Goal: Task Accomplishment & Management: Manage account settings

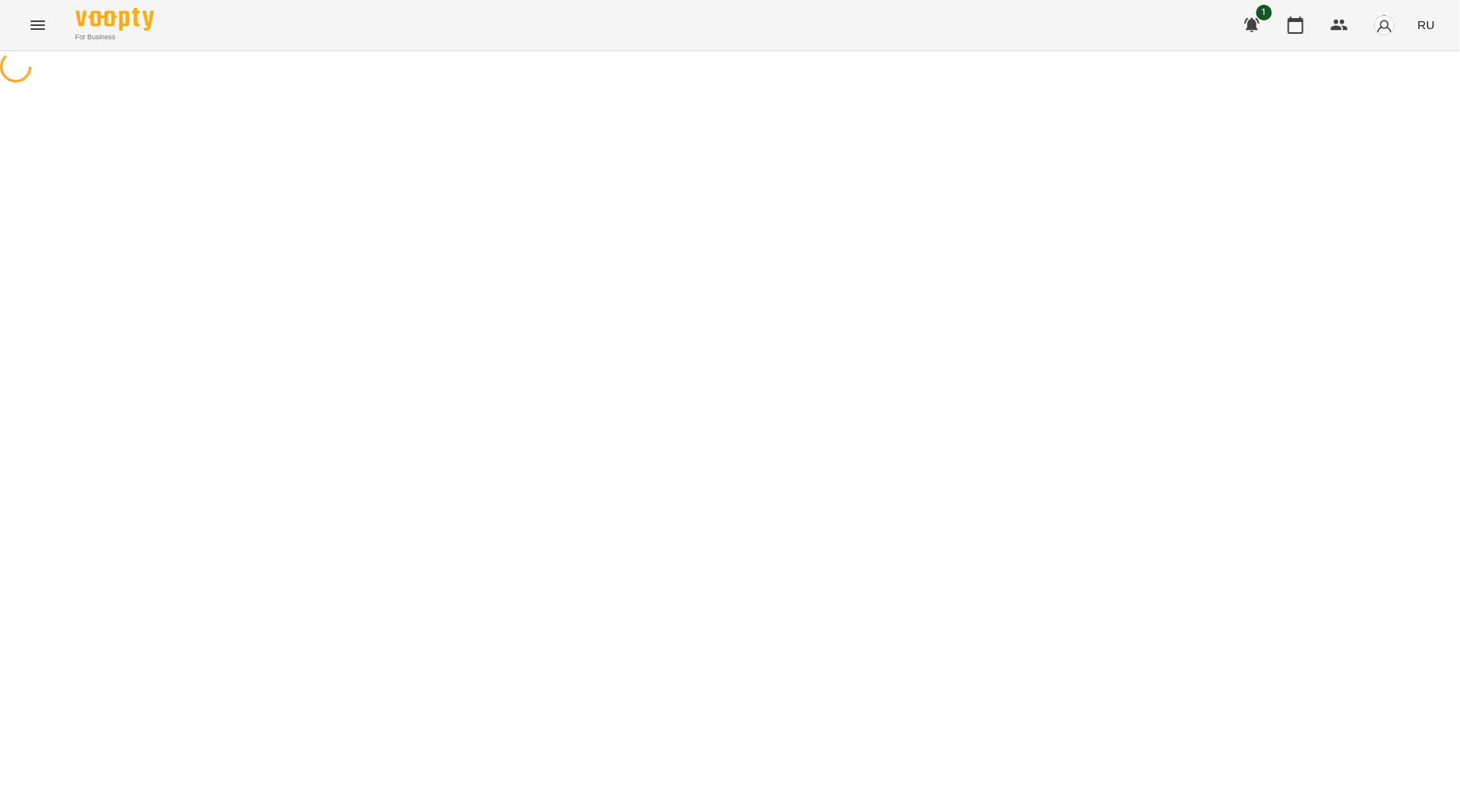
select select "**********"
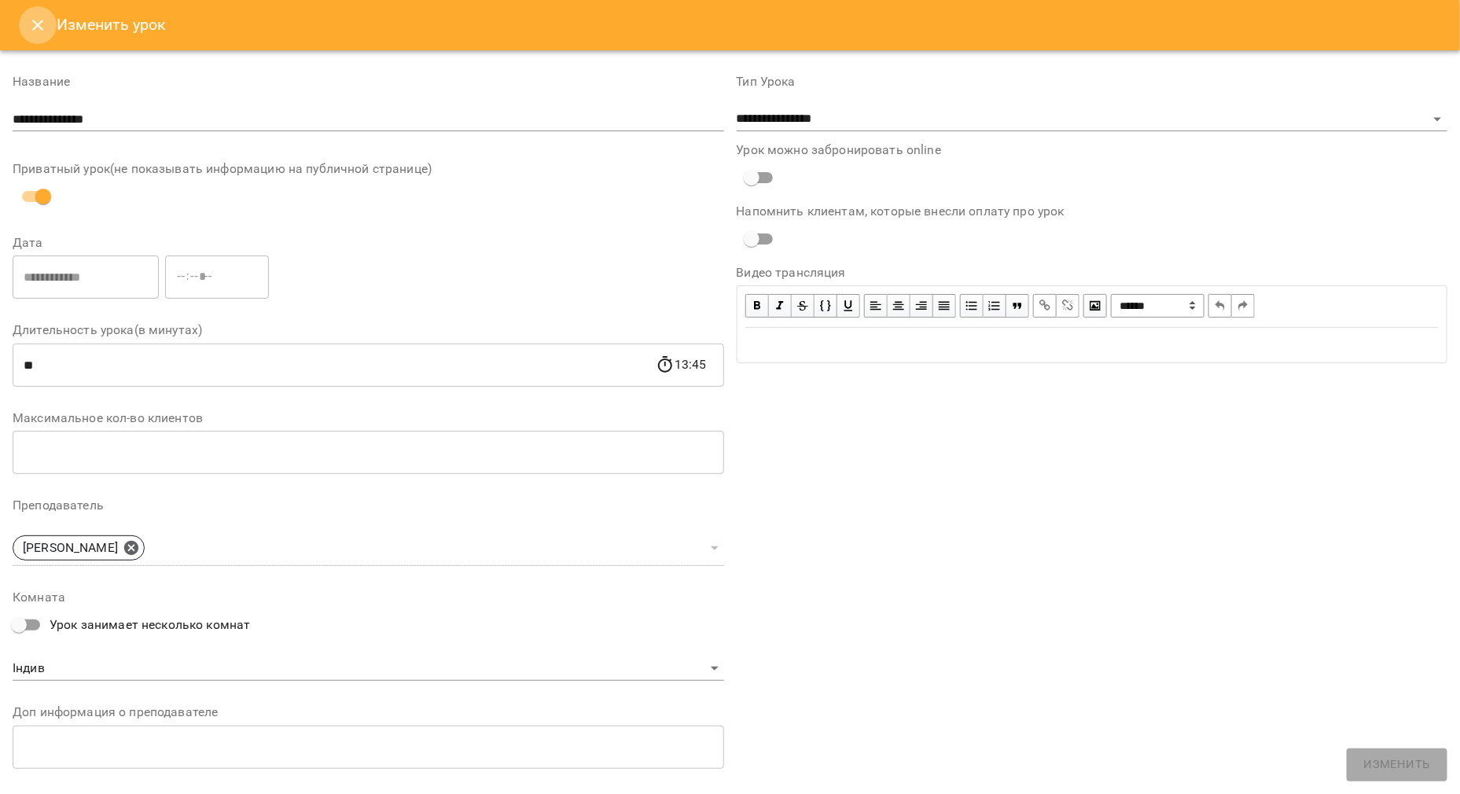
click at [35, 27] on icon "Close" at bounding box center [37, 25] width 19 height 19
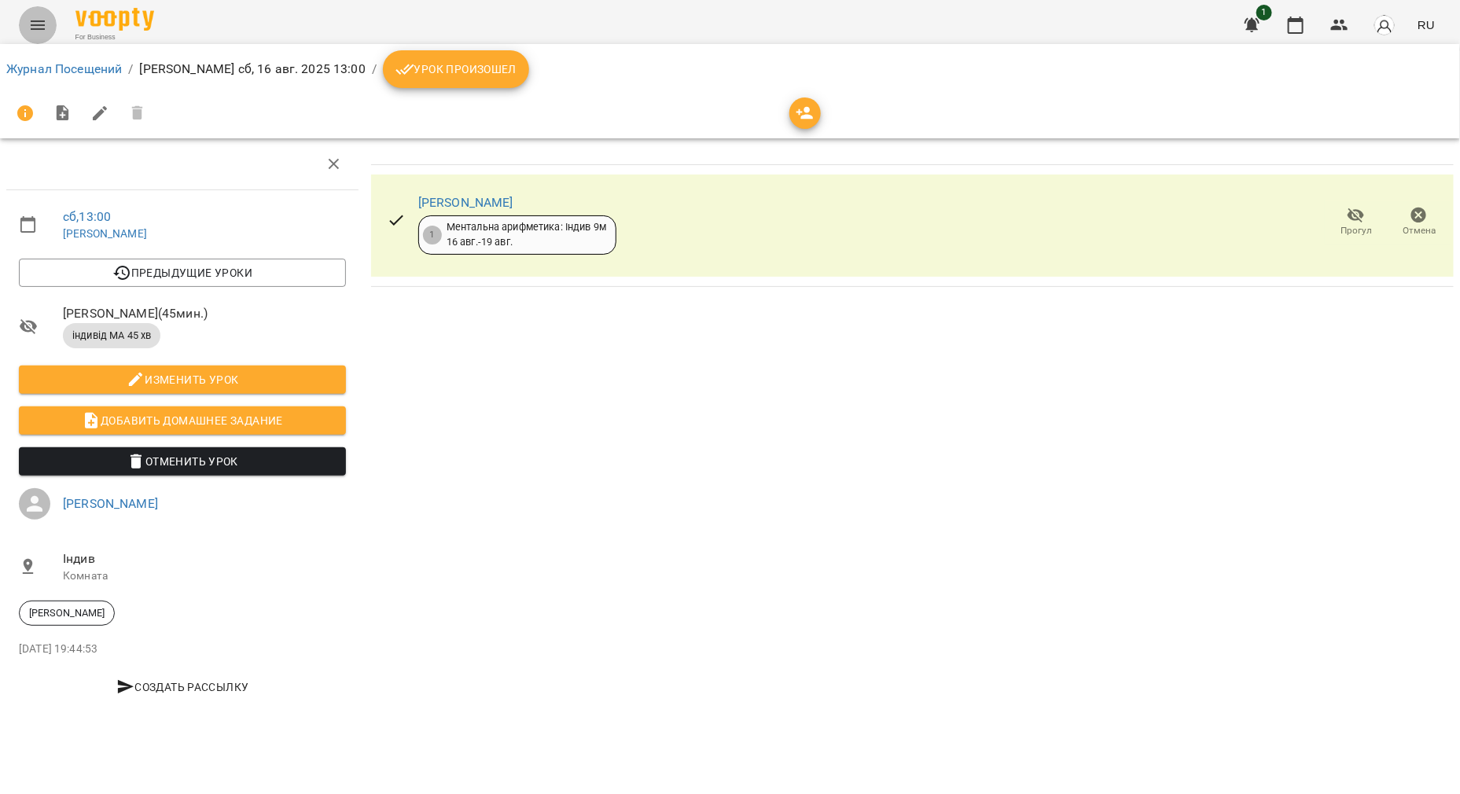
click at [46, 20] on icon "Menu" at bounding box center [37, 25] width 19 height 19
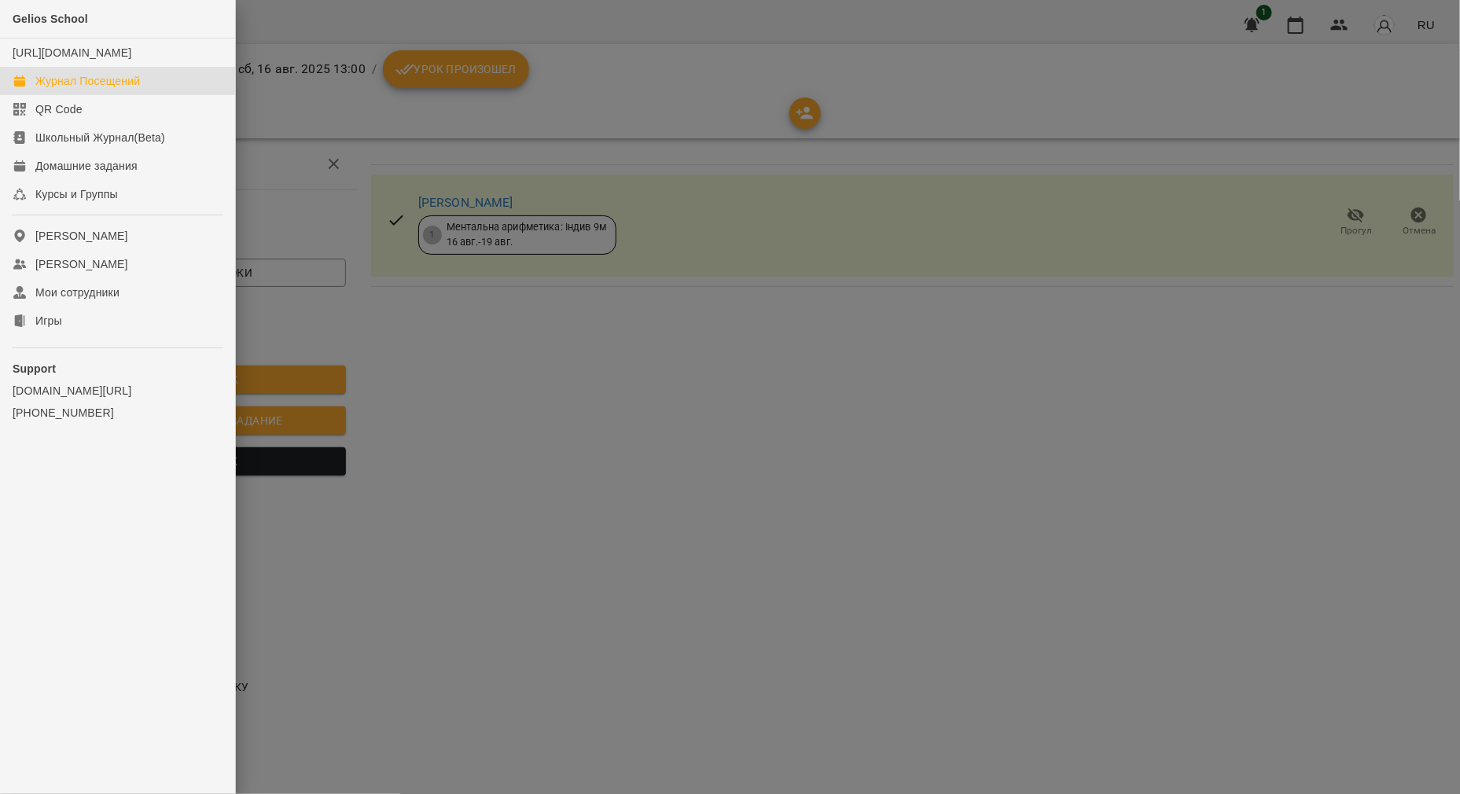
click at [50, 87] on link "Журнал Посещений" at bounding box center [117, 81] width 235 height 28
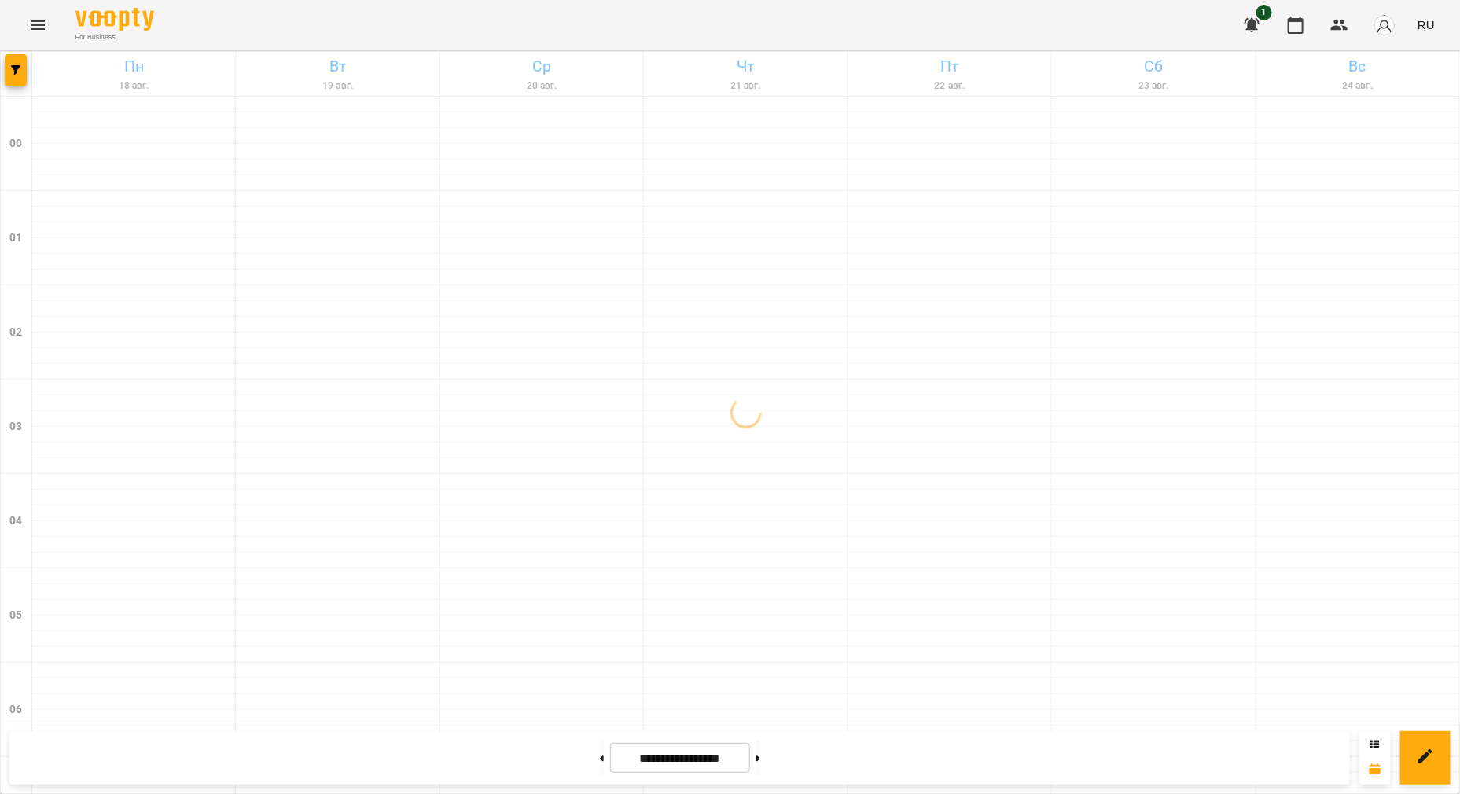
click at [1426, 24] on span "RU" at bounding box center [1426, 25] width 17 height 17
click at [1370, 95] on div "Українська" at bounding box center [1397, 89] width 80 height 28
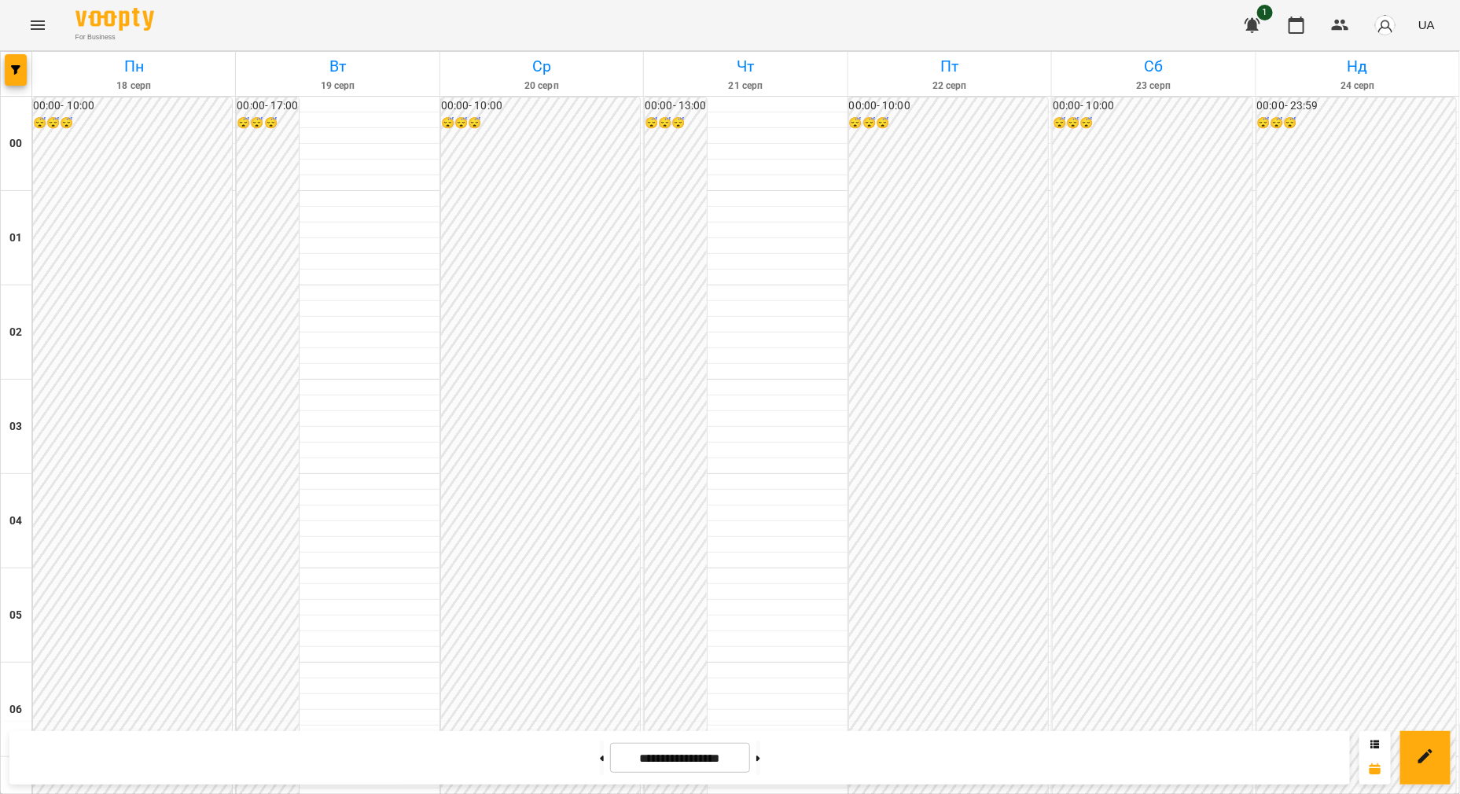
scroll to position [1473, 0]
click at [600, 745] on button at bounding box center [602, 758] width 4 height 35
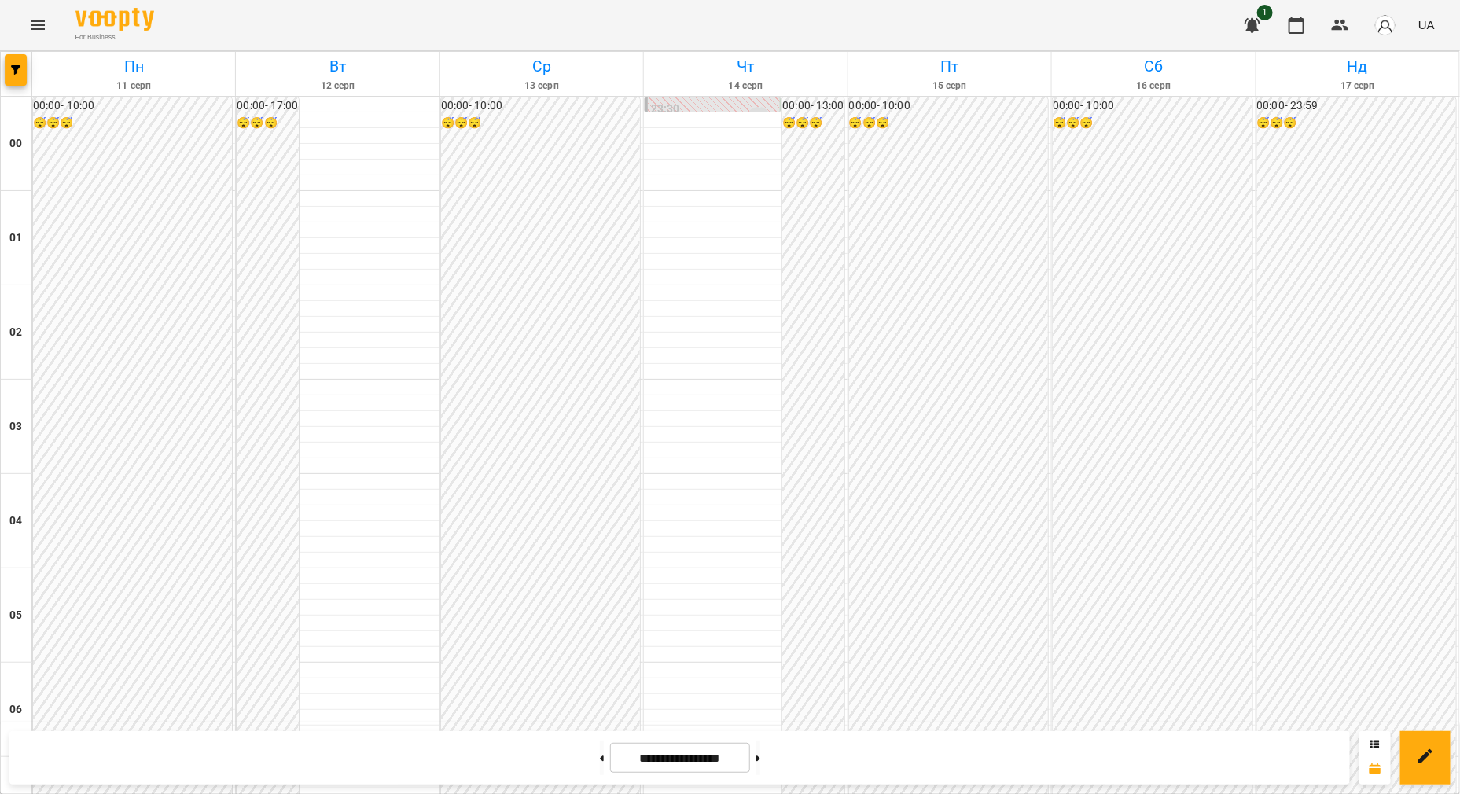
scroll to position [1277, 0]
click at [760, 758] on button at bounding box center [758, 758] width 4 height 35
type input "**********"
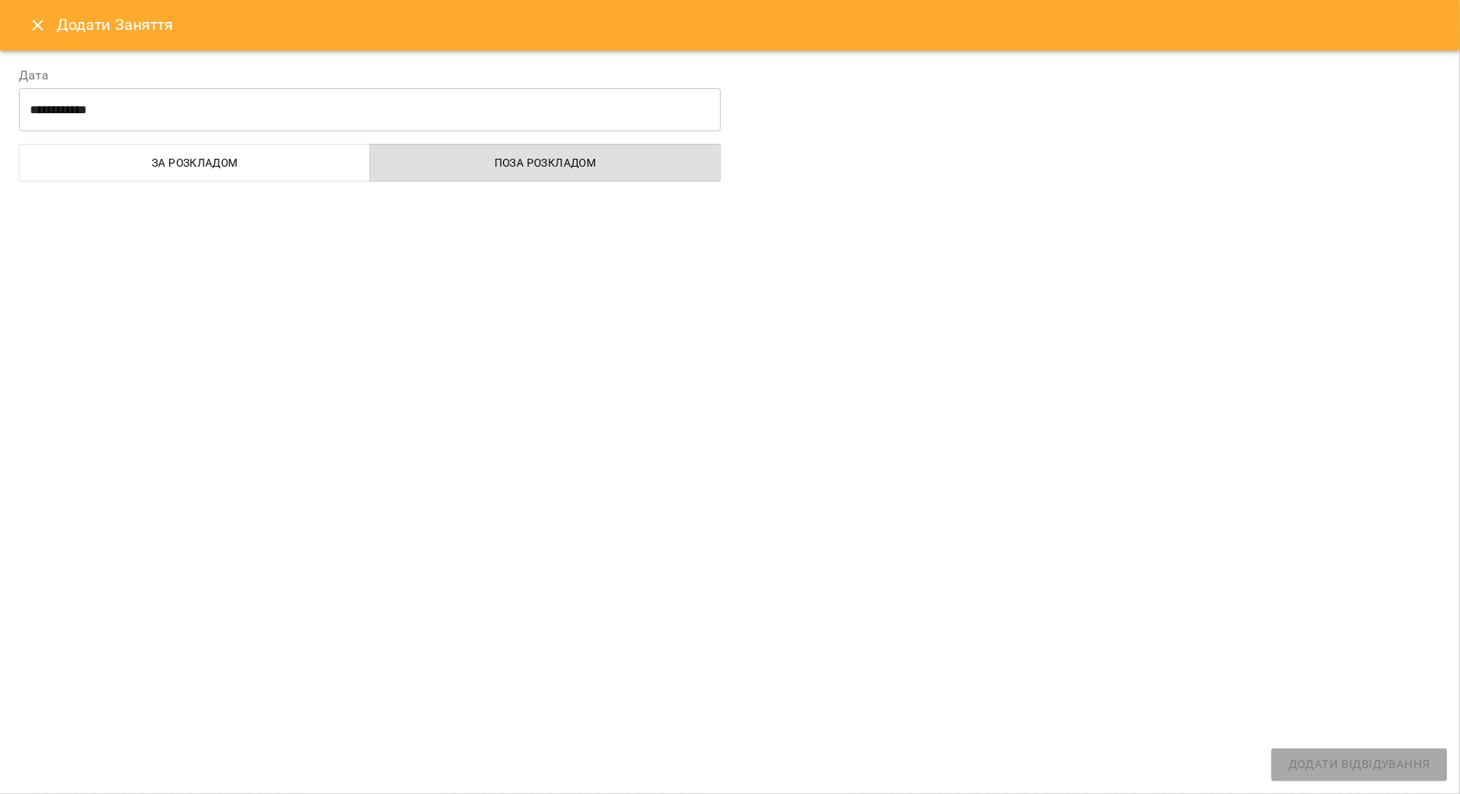
select select "**********"
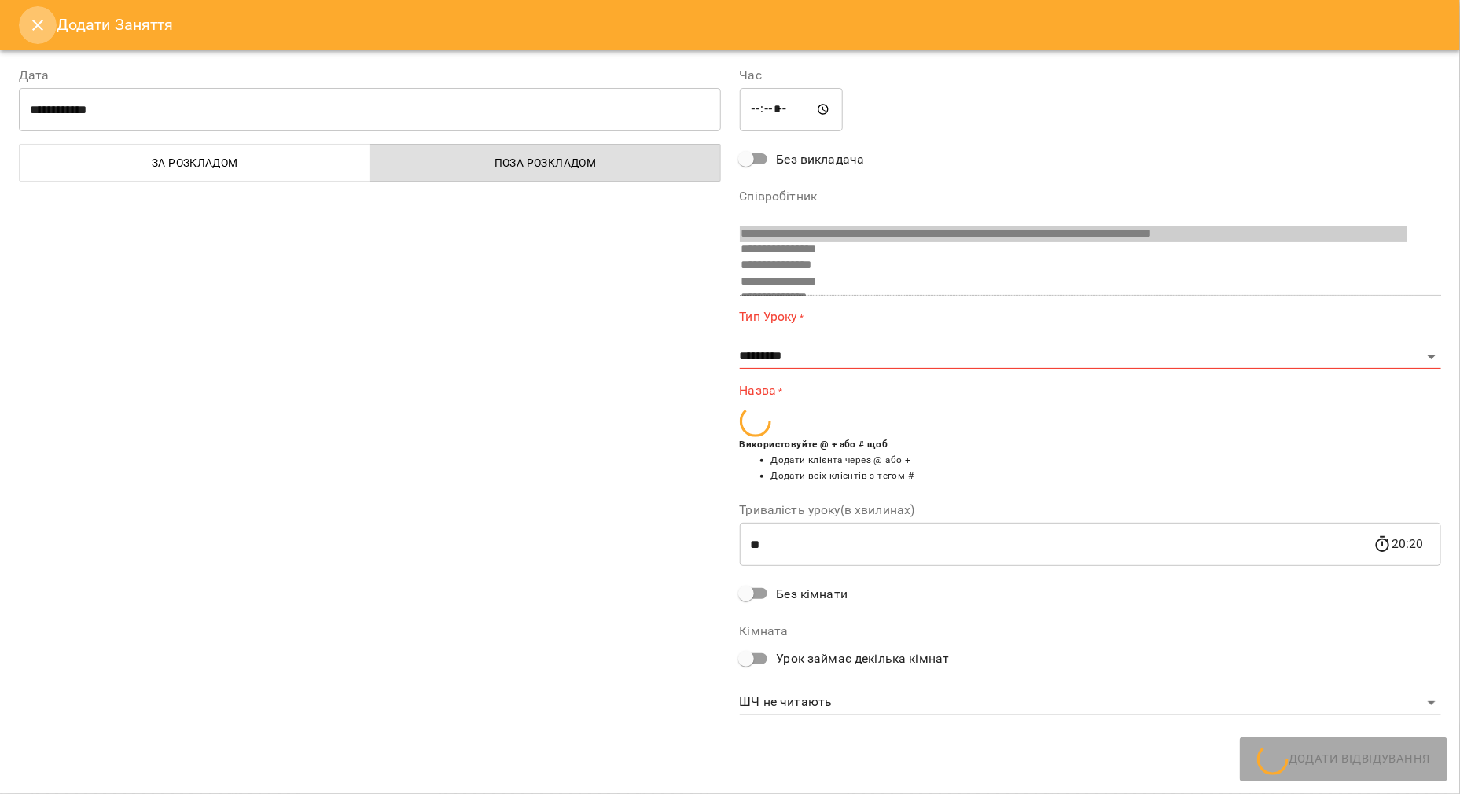
click at [39, 26] on icon "Close" at bounding box center [37, 25] width 11 height 11
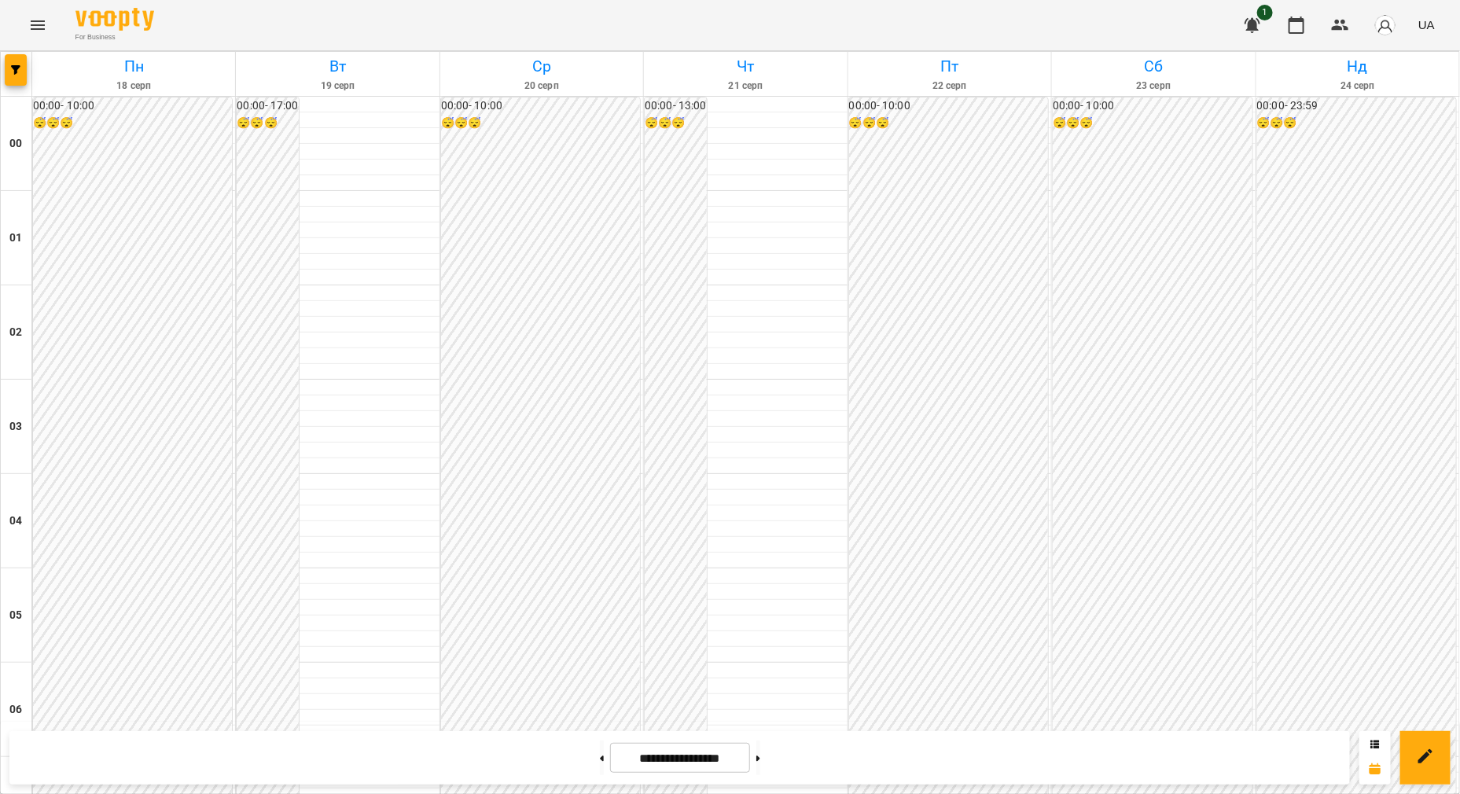
click at [35, 18] on icon "Menu" at bounding box center [37, 25] width 19 height 19
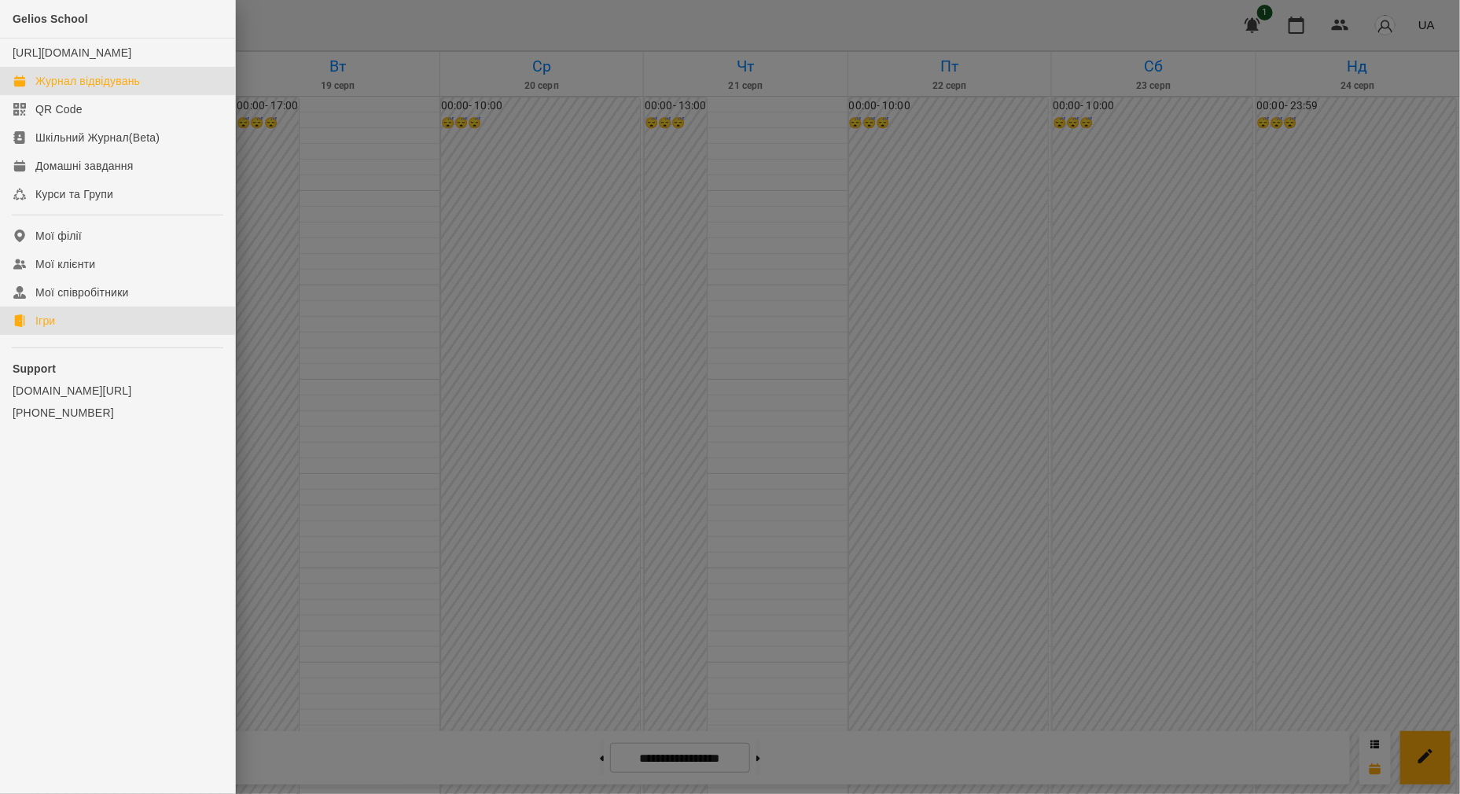
drag, startPoint x: 83, startPoint y: 336, endPoint x: 146, endPoint y: 335, distance: 62.9
click at [83, 335] on link "Ігри" at bounding box center [117, 321] width 235 height 28
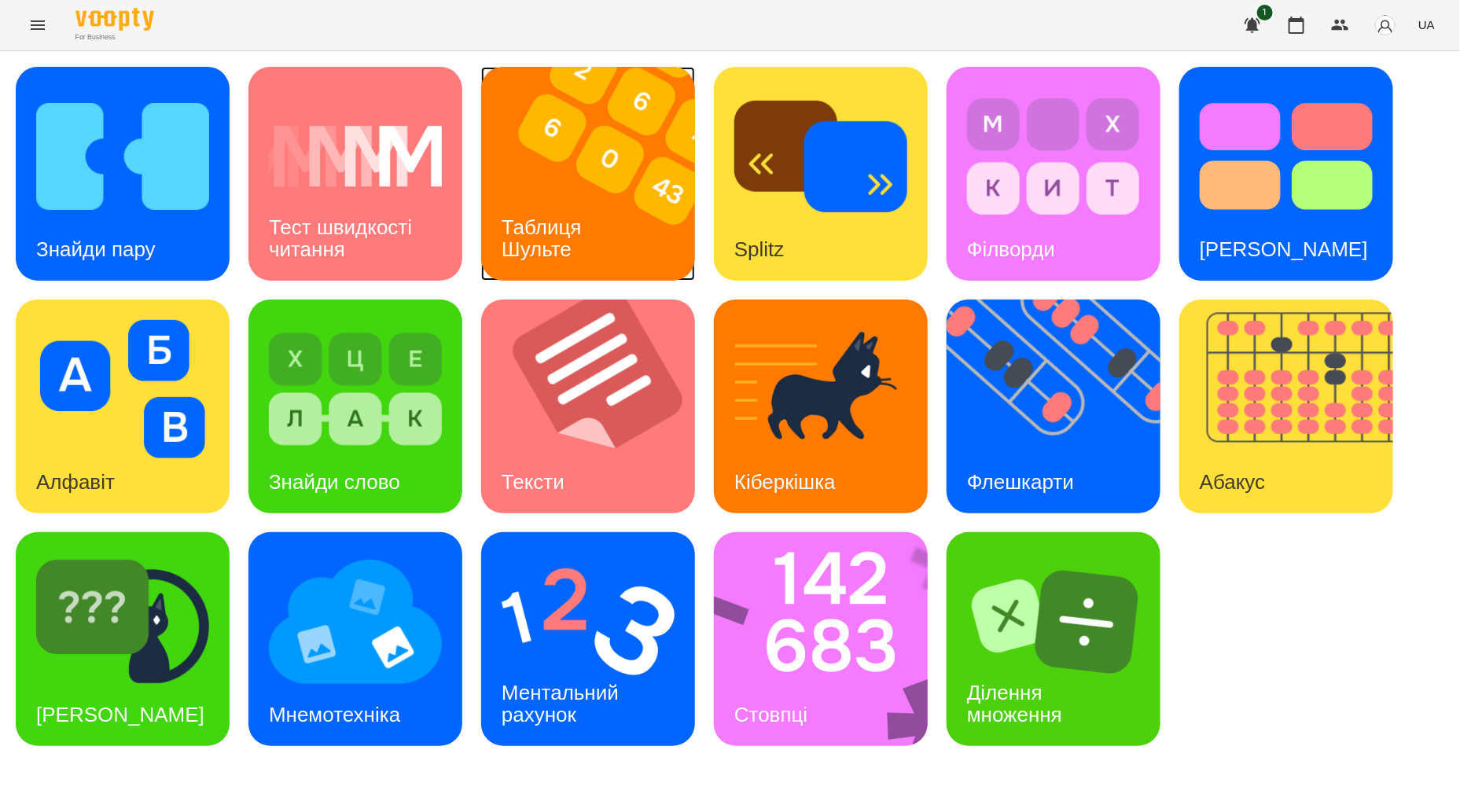
click at [643, 153] on img at bounding box center [598, 174] width 234 height 214
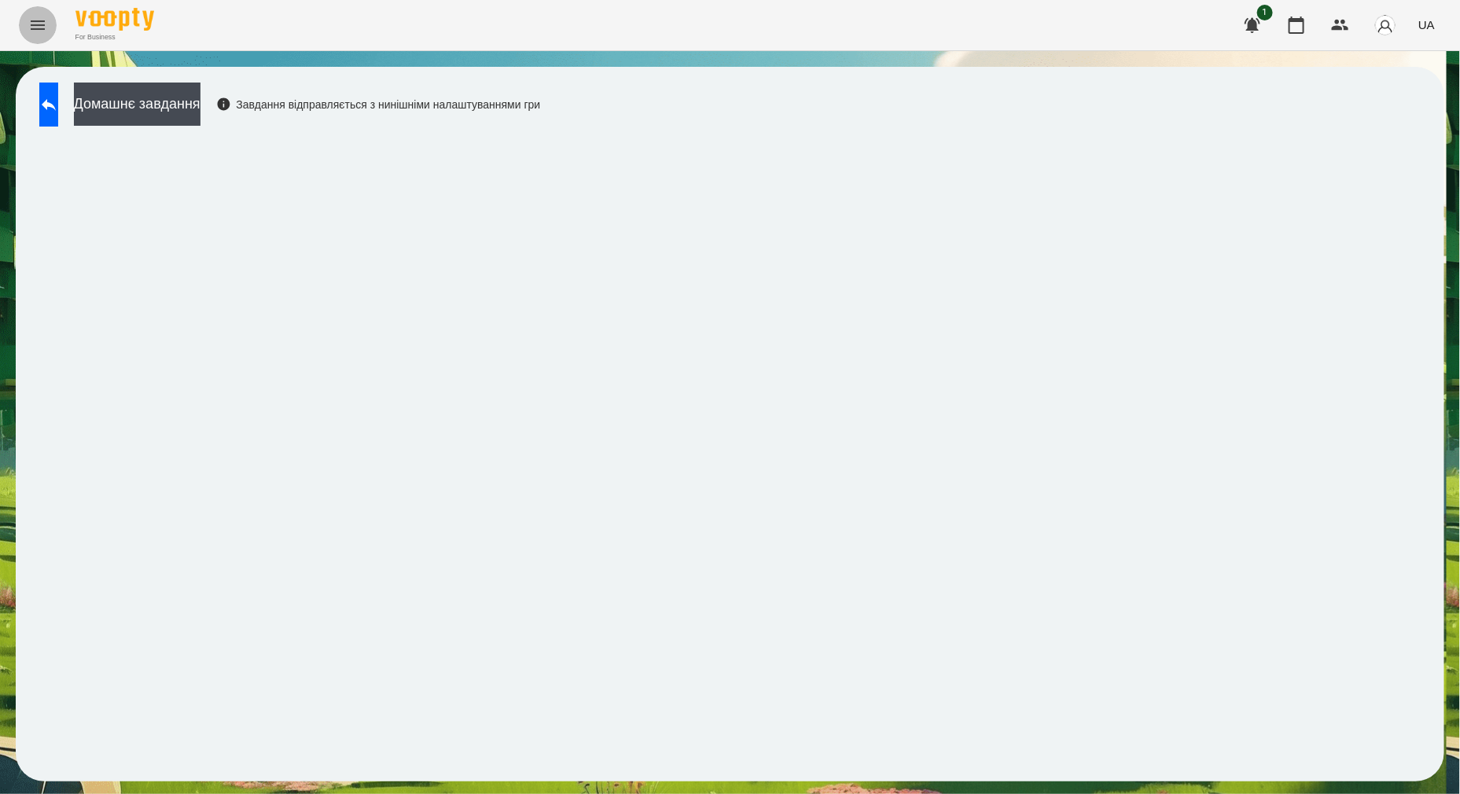
click at [35, 24] on icon "Menu" at bounding box center [38, 24] width 14 height 9
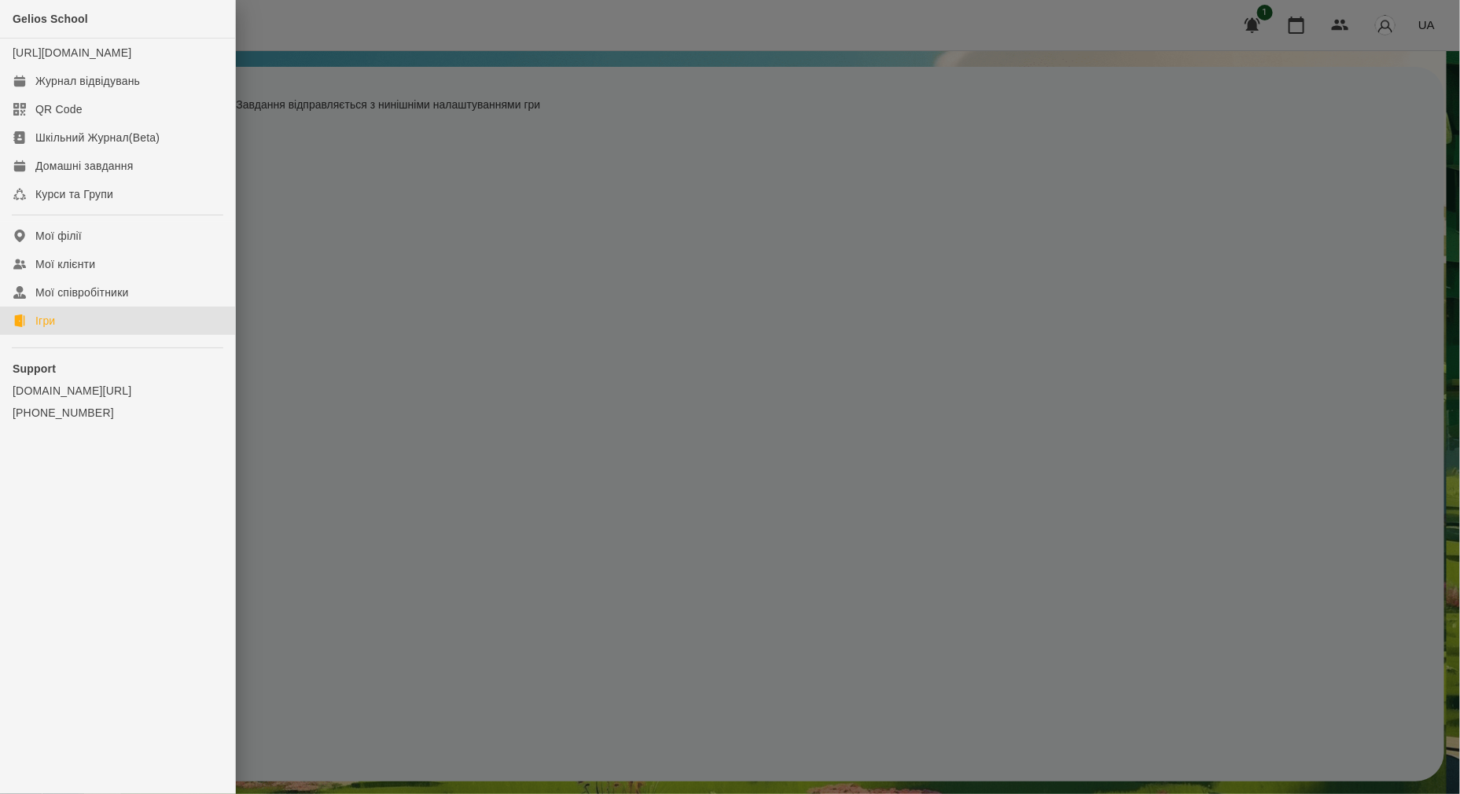
click at [23, 327] on icon at bounding box center [19, 321] width 11 height 13
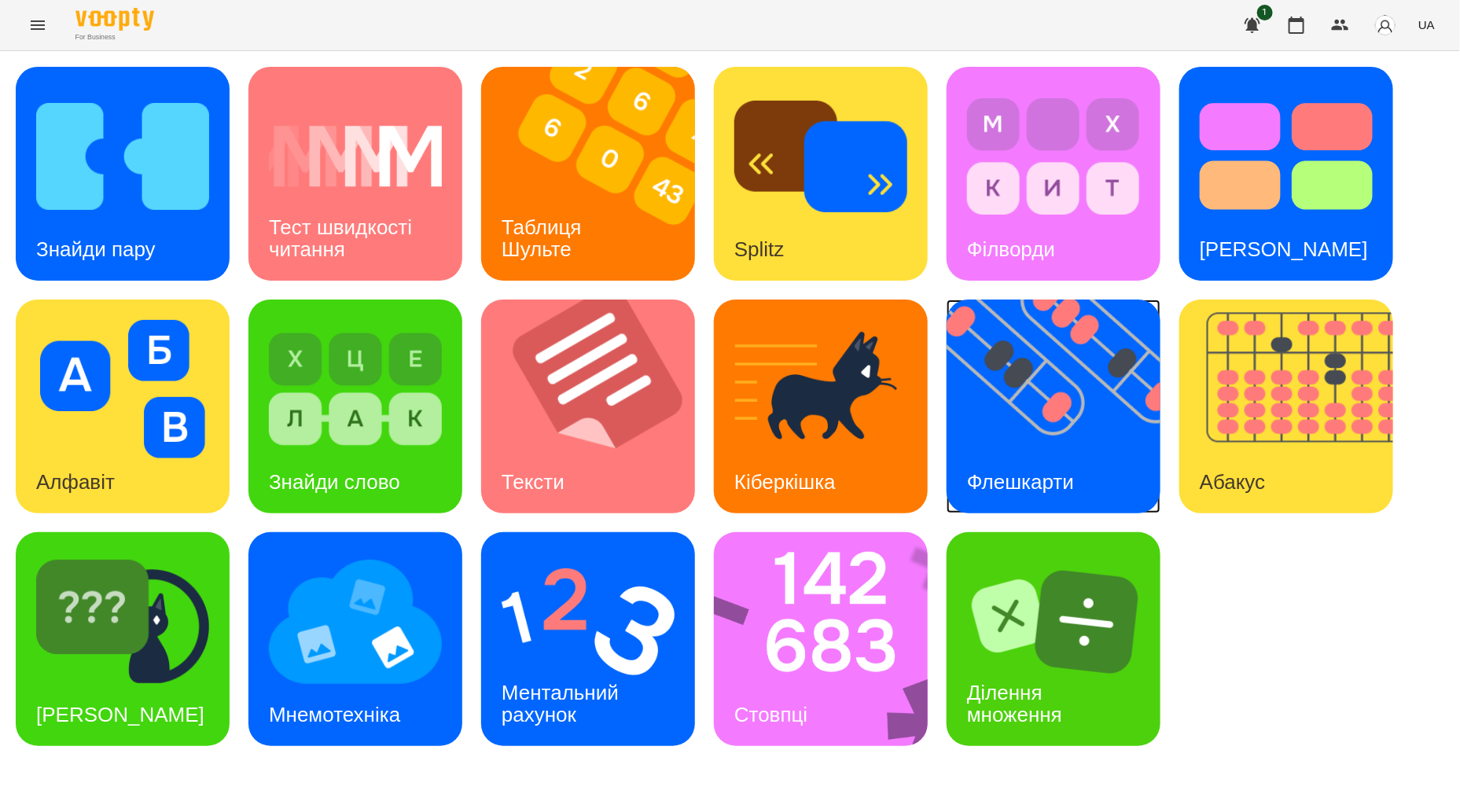
click at [1102, 421] on img at bounding box center [1064, 407] width 234 height 214
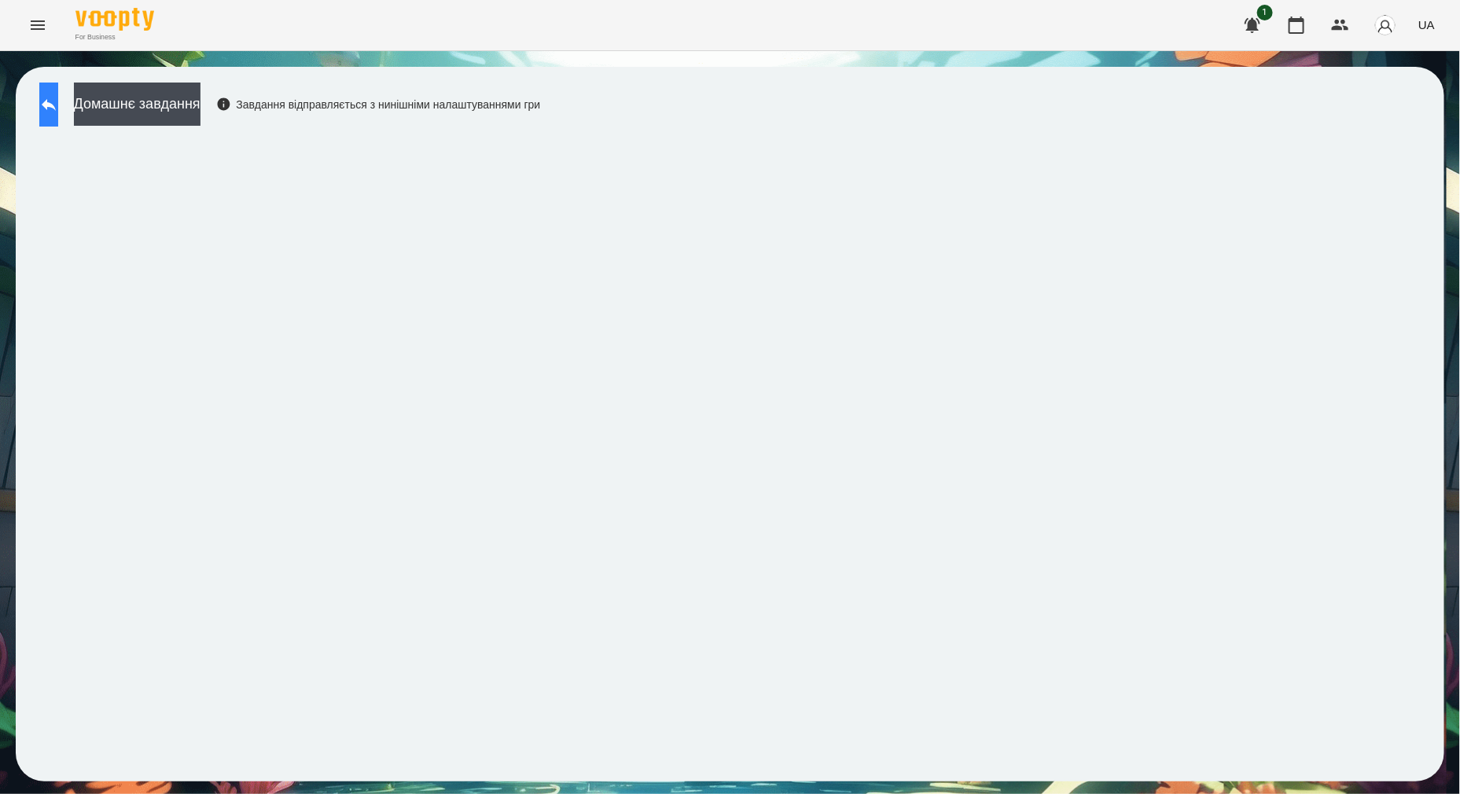
click at [58, 90] on button at bounding box center [48, 105] width 19 height 44
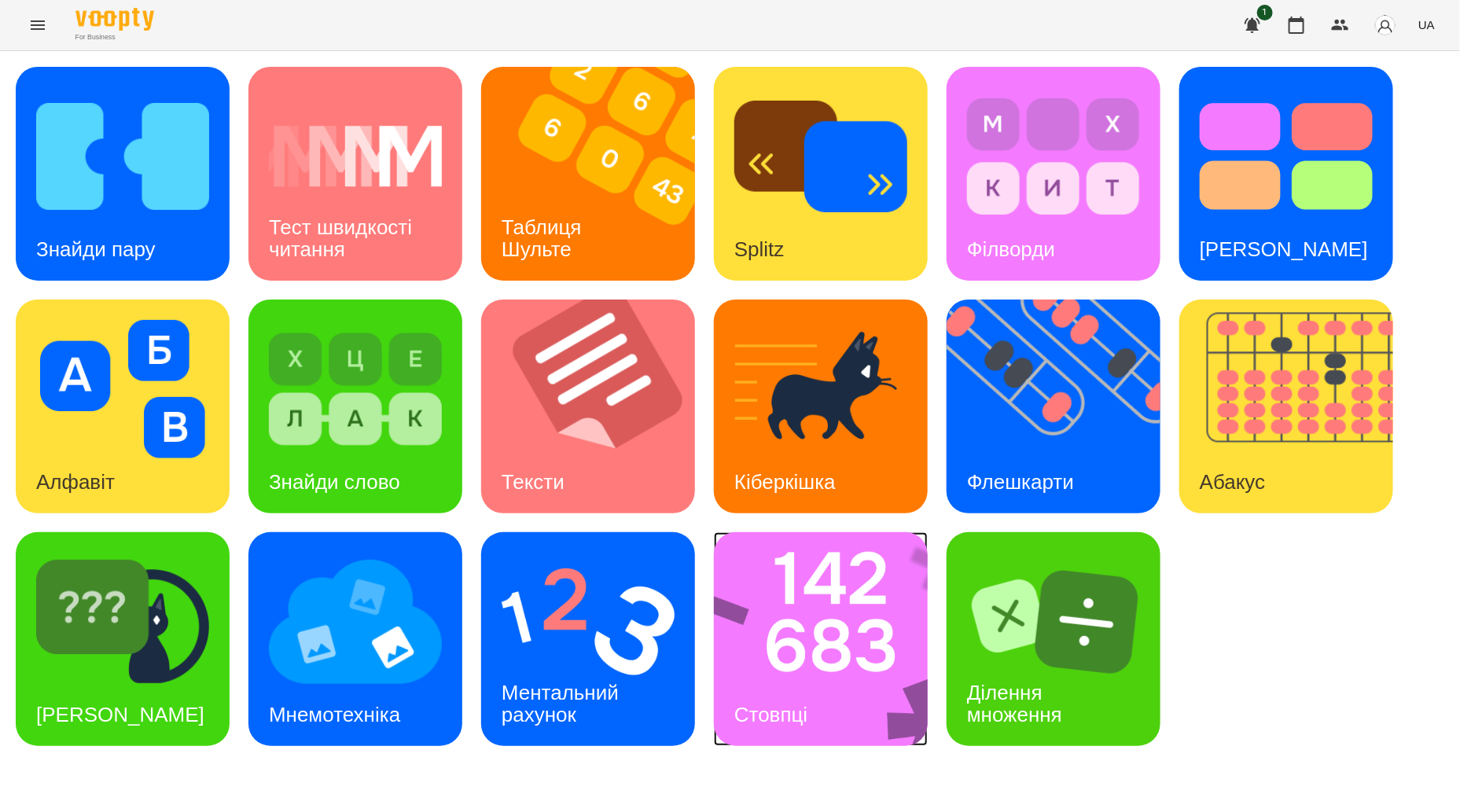
click at [840, 657] on img at bounding box center [831, 639] width 234 height 214
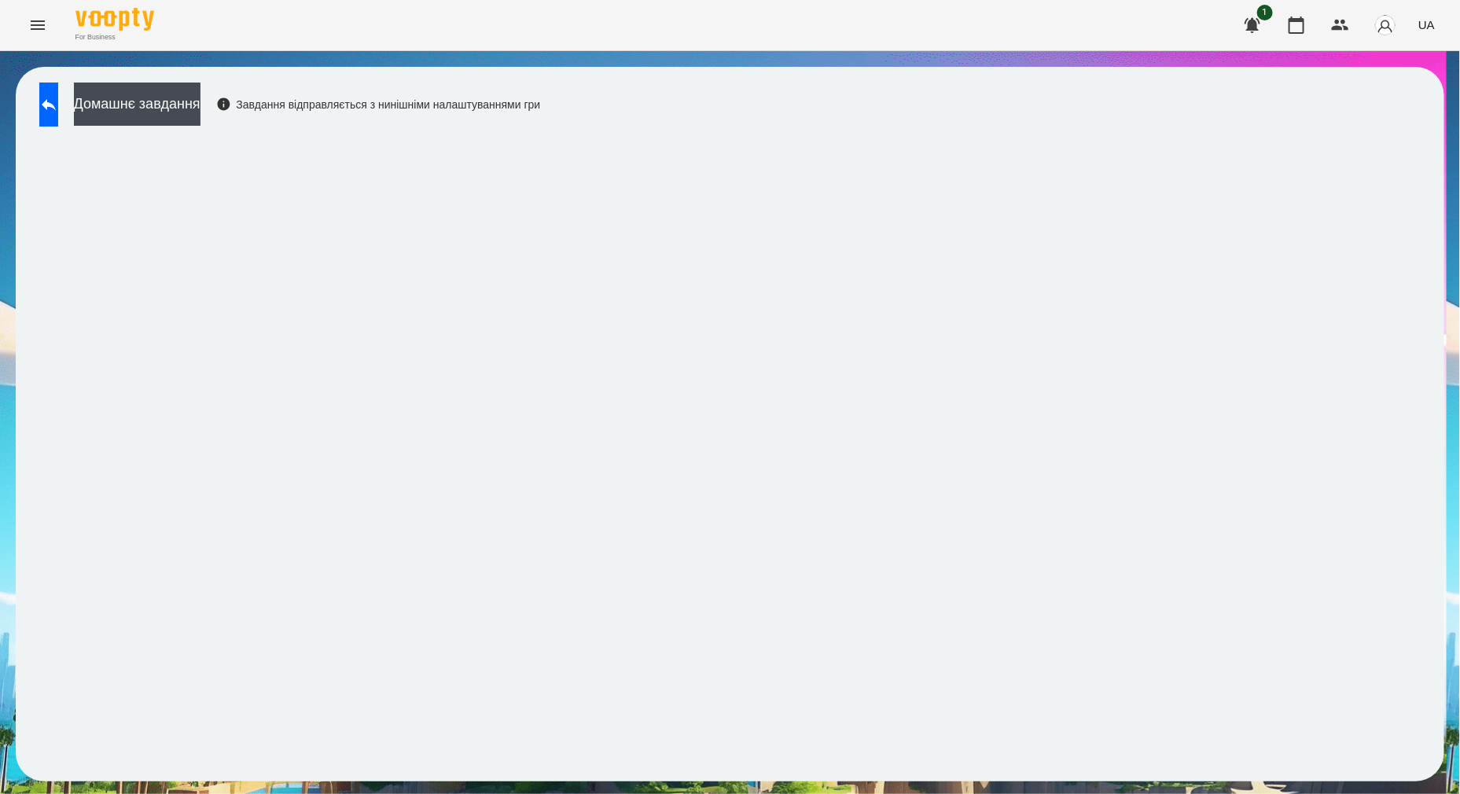
click at [1185, 57] on div "Домашнє завдання Завдання відправляється з нинішніми налаштуваннями гри" at bounding box center [730, 424] width 1460 height 746
click at [56, 23] on div "For Business 1 UA" at bounding box center [730, 25] width 1460 height 50
click at [47, 28] on button "Menu" at bounding box center [38, 25] width 38 height 38
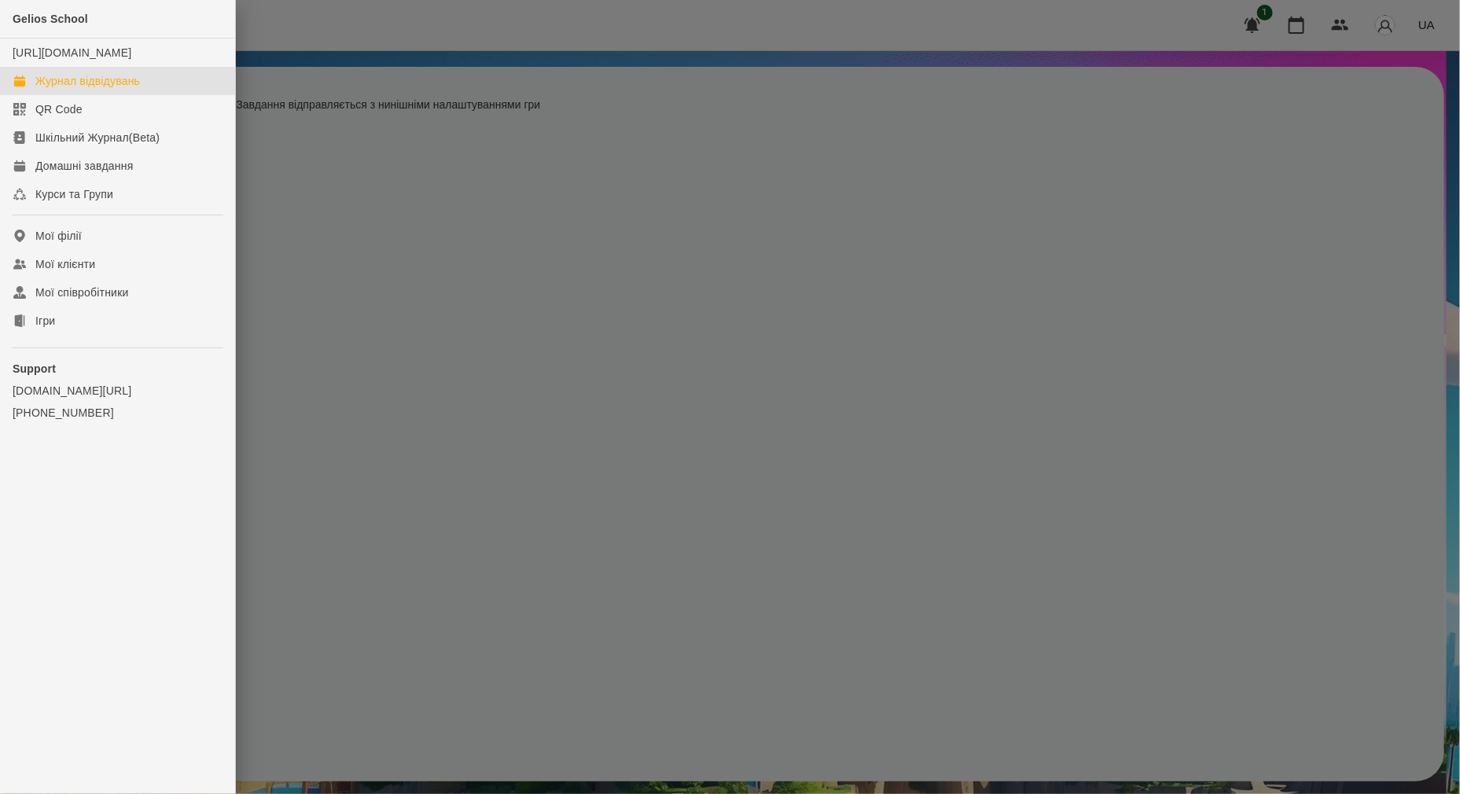
click at [66, 95] on link "Журнал відвідувань" at bounding box center [117, 81] width 235 height 28
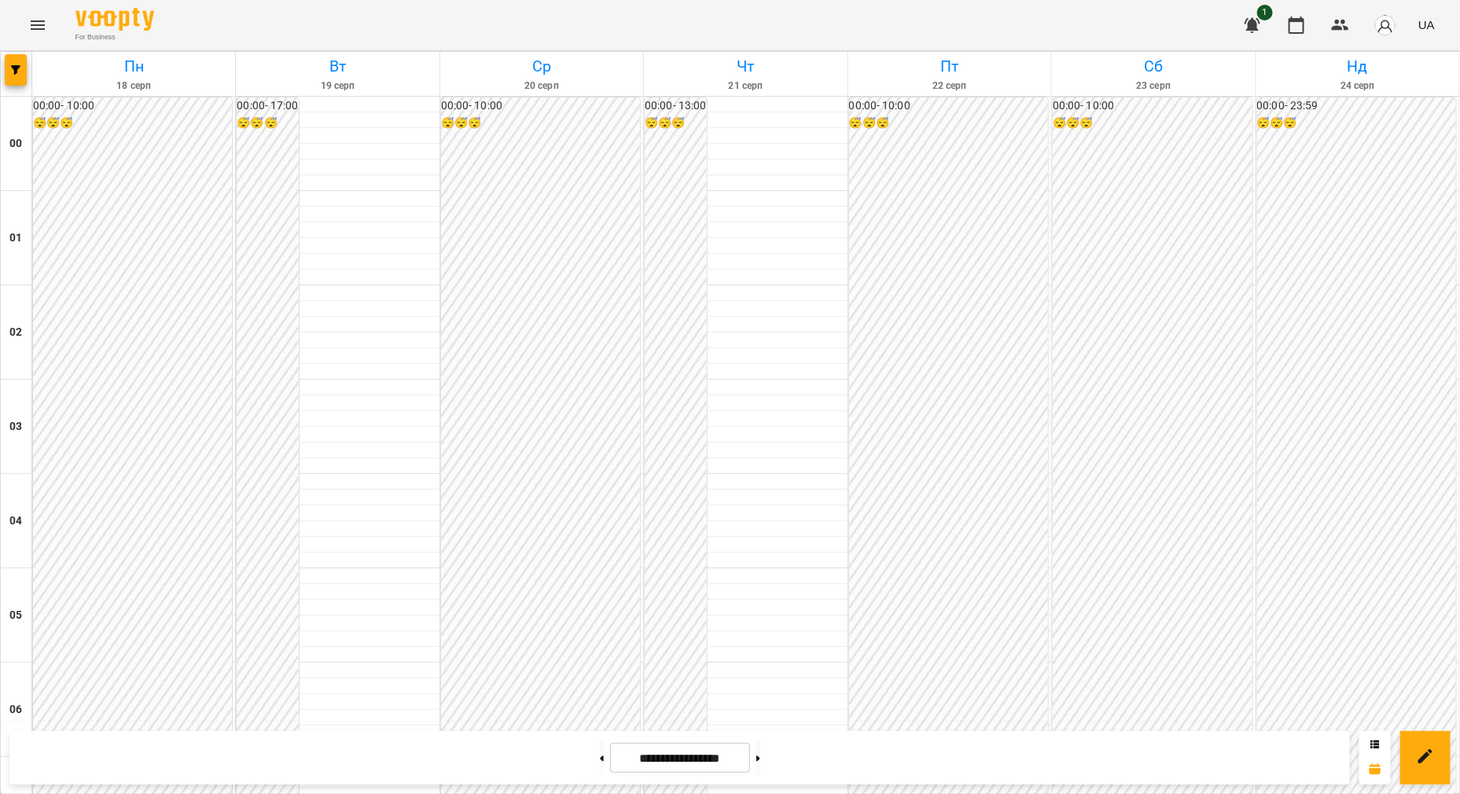
scroll to position [1277, 0]
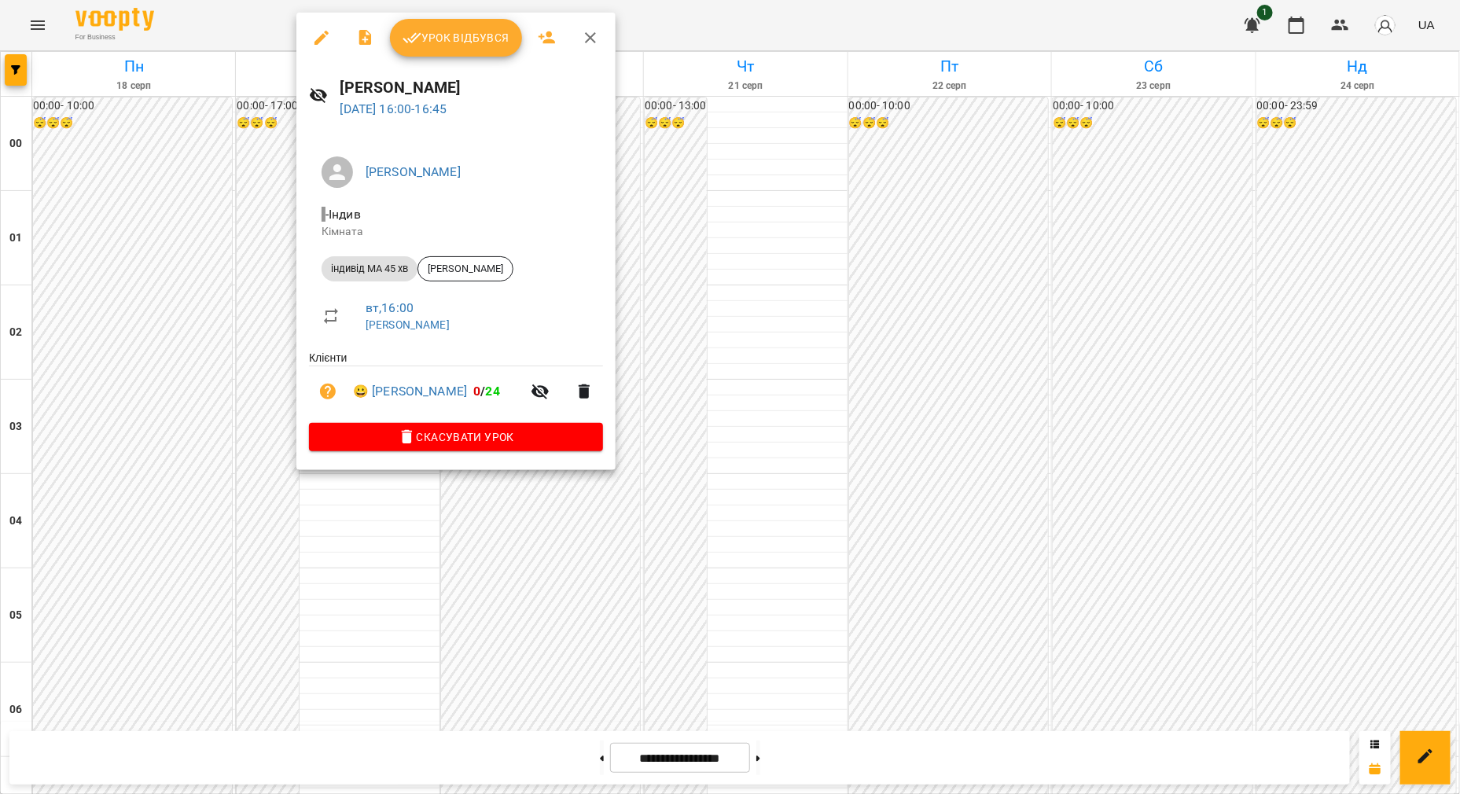
click at [454, 34] on span "Урок відбувся" at bounding box center [456, 37] width 107 height 19
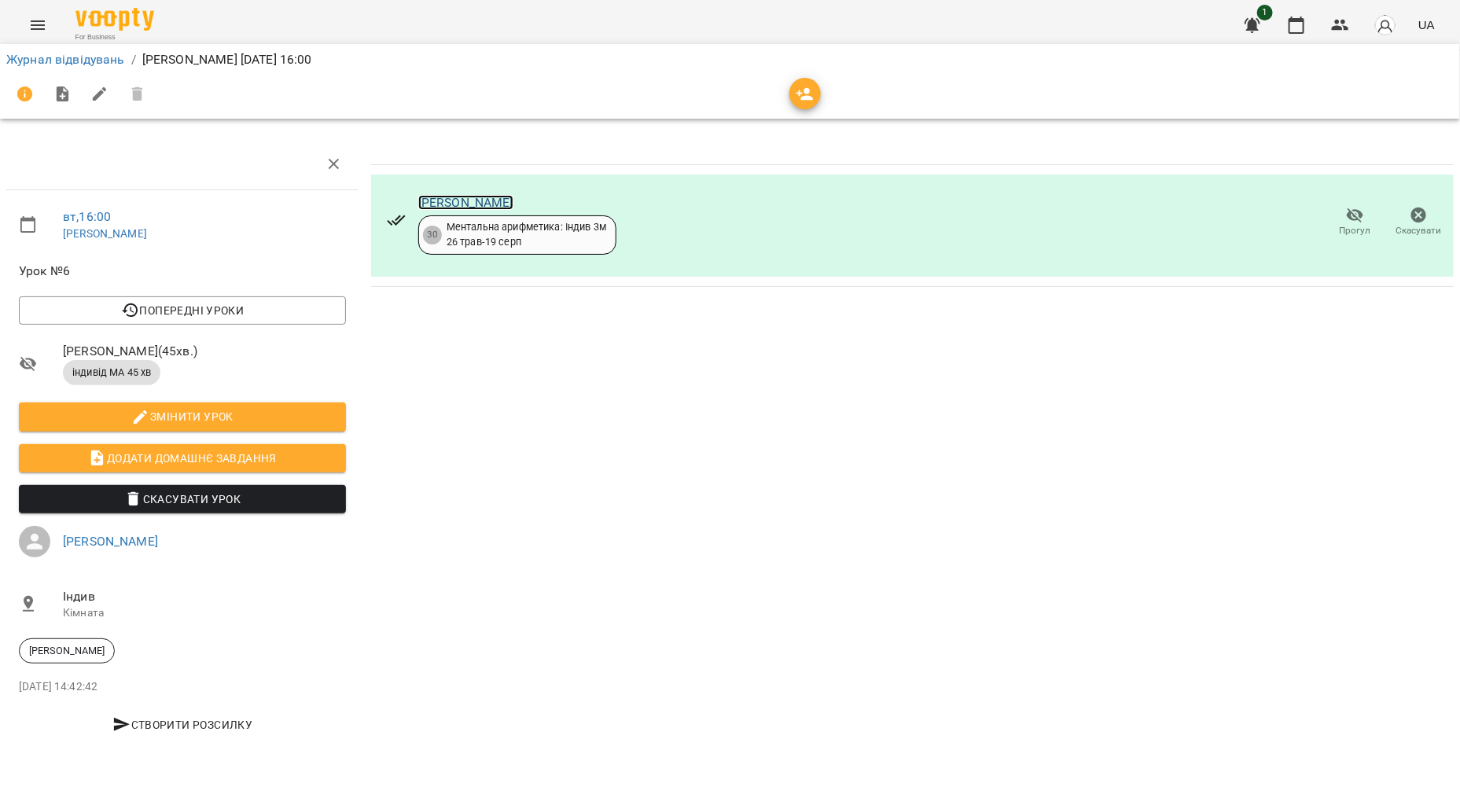
click at [447, 206] on link "[PERSON_NAME]" at bounding box center [465, 202] width 95 height 15
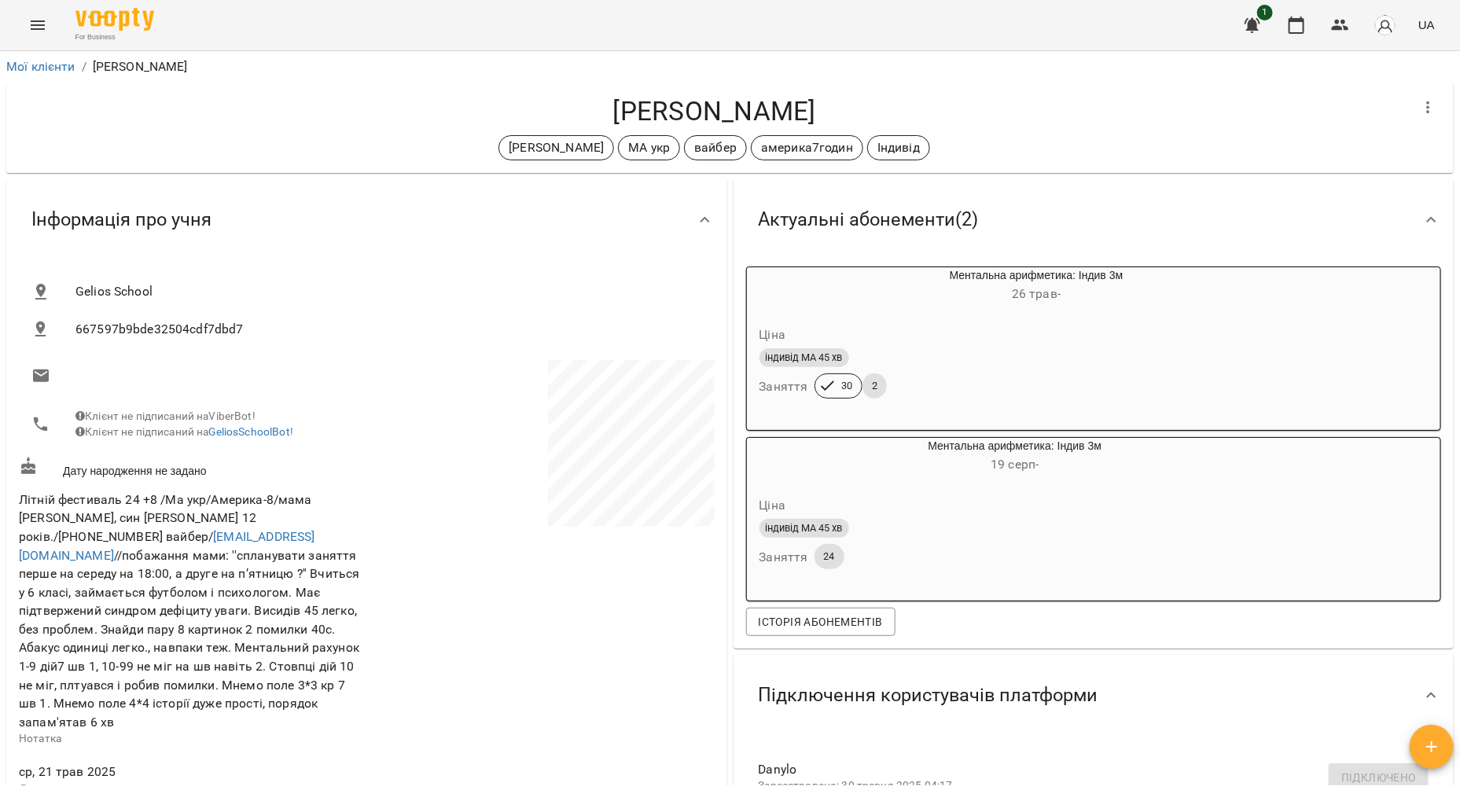
click at [33, 23] on icon "Menu" at bounding box center [37, 25] width 19 height 19
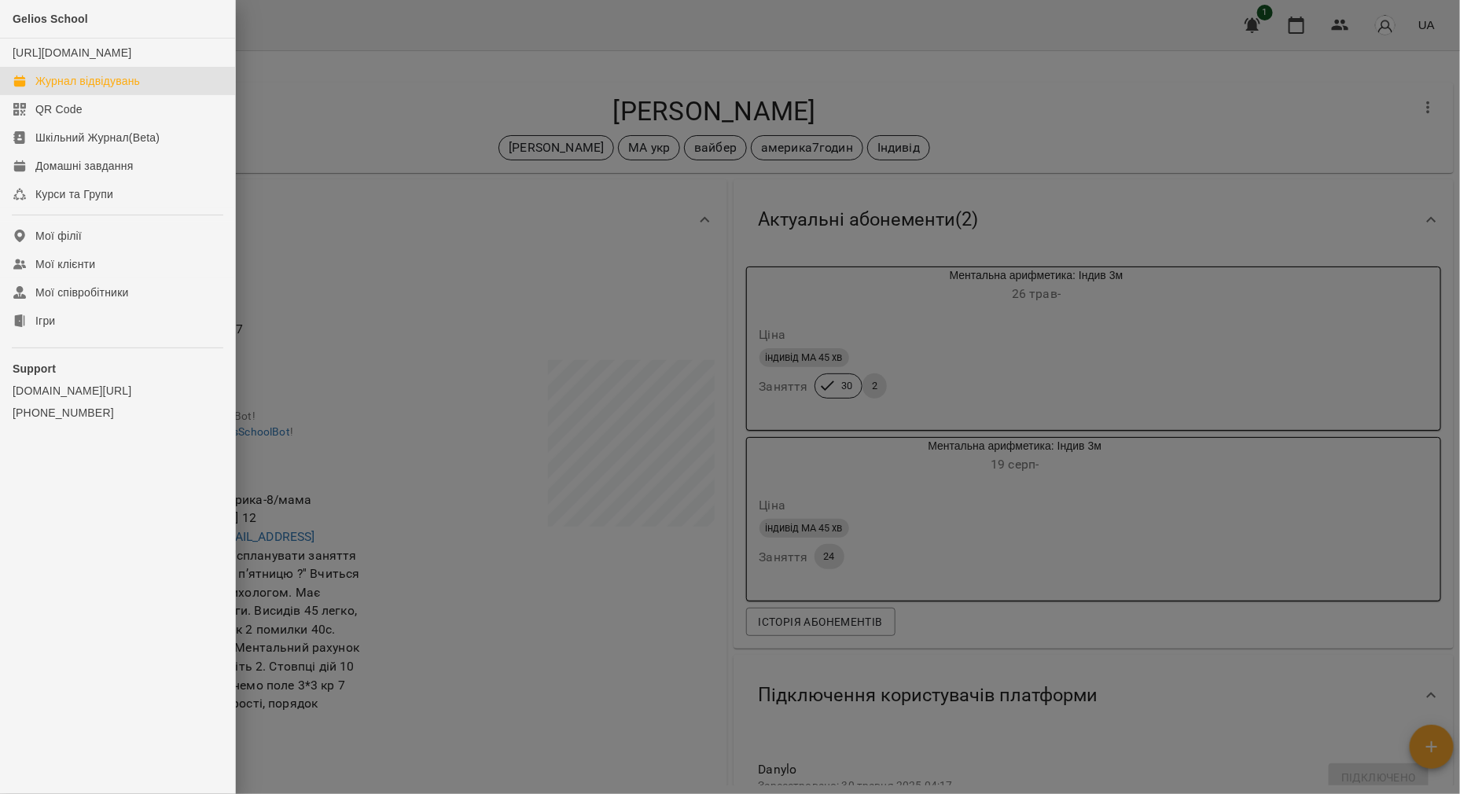
click at [94, 89] on div "Журнал відвідувань" at bounding box center [87, 81] width 105 height 16
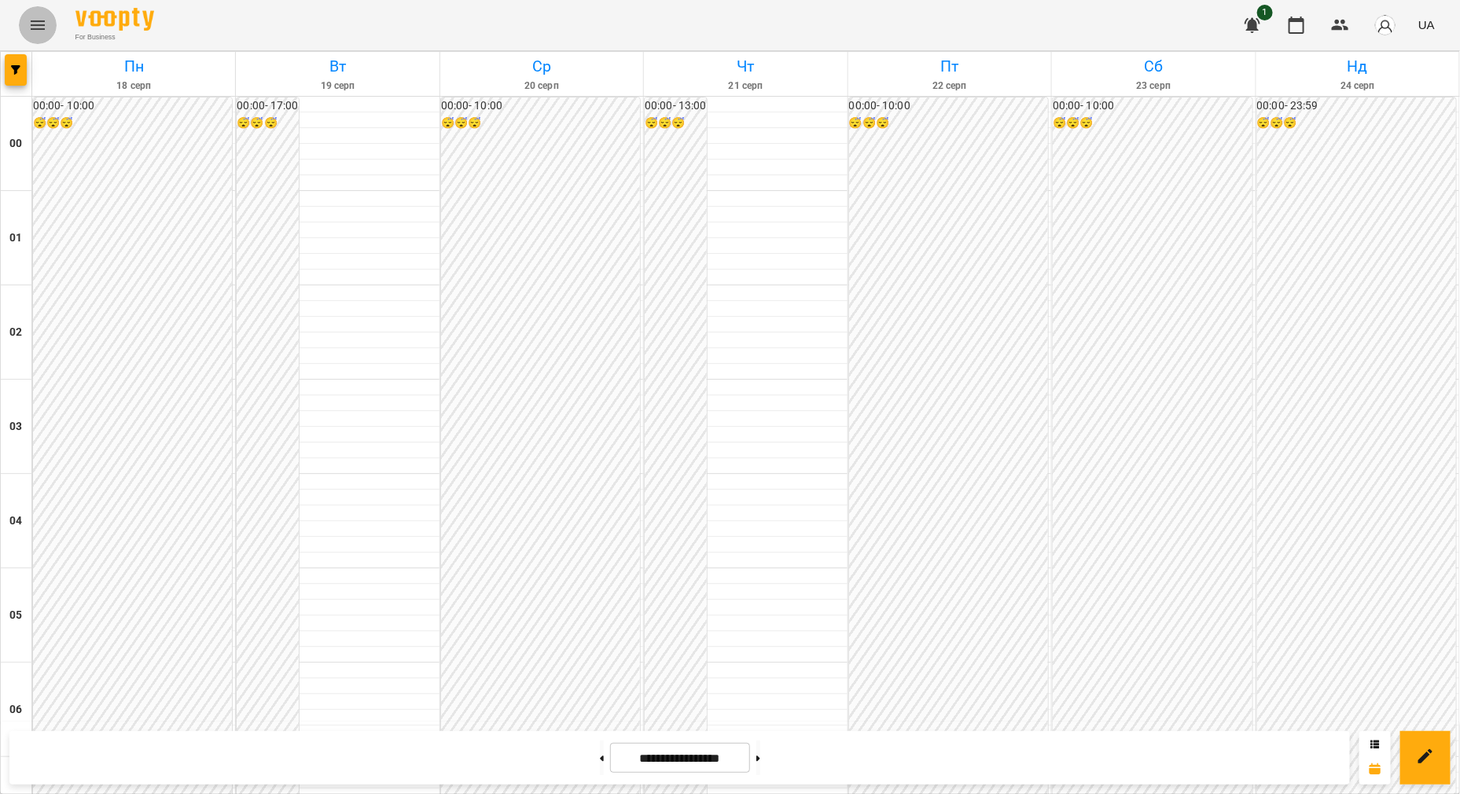
click at [45, 31] on icon "Menu" at bounding box center [37, 25] width 19 height 19
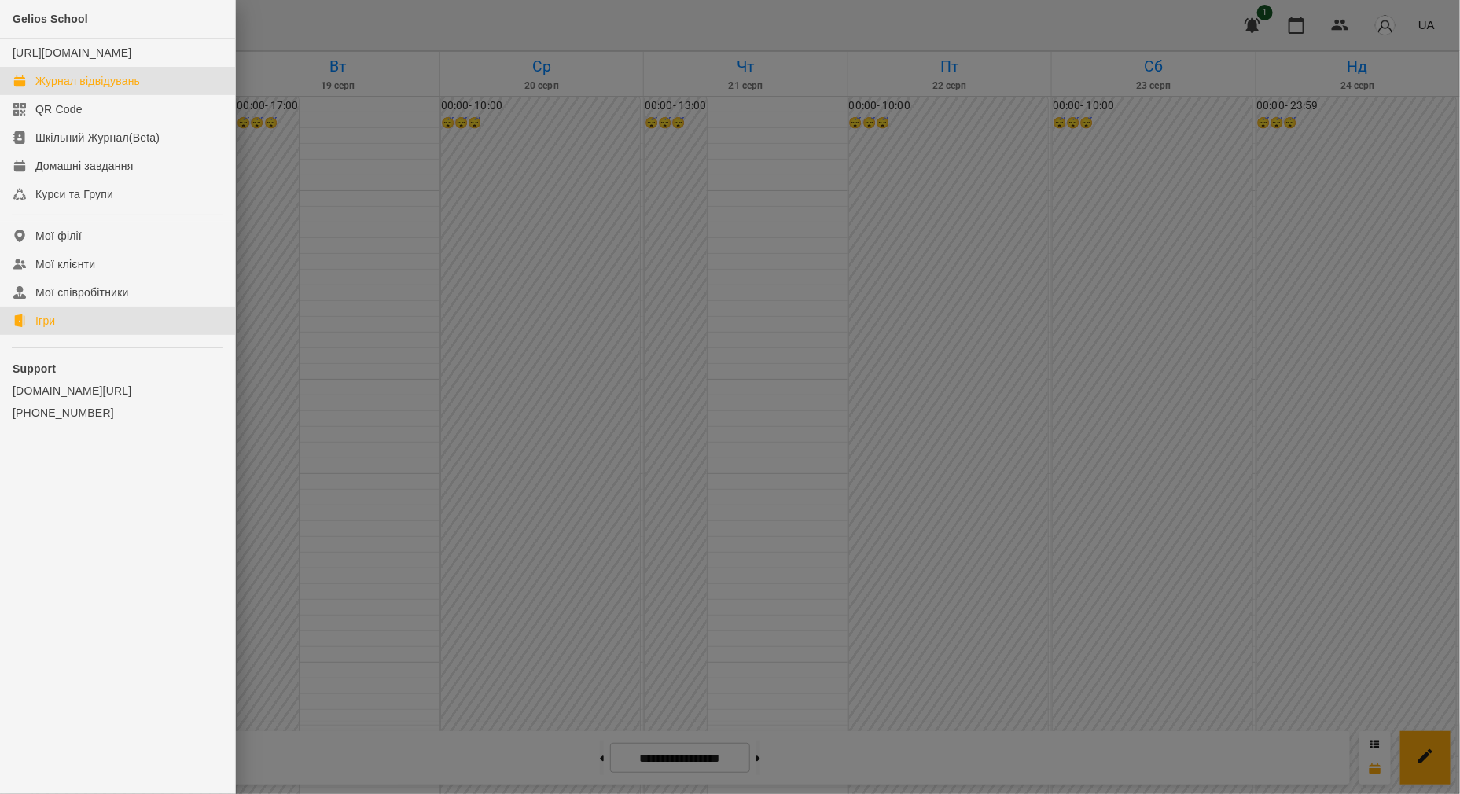
click at [90, 331] on link "Ігри" at bounding box center [117, 321] width 235 height 28
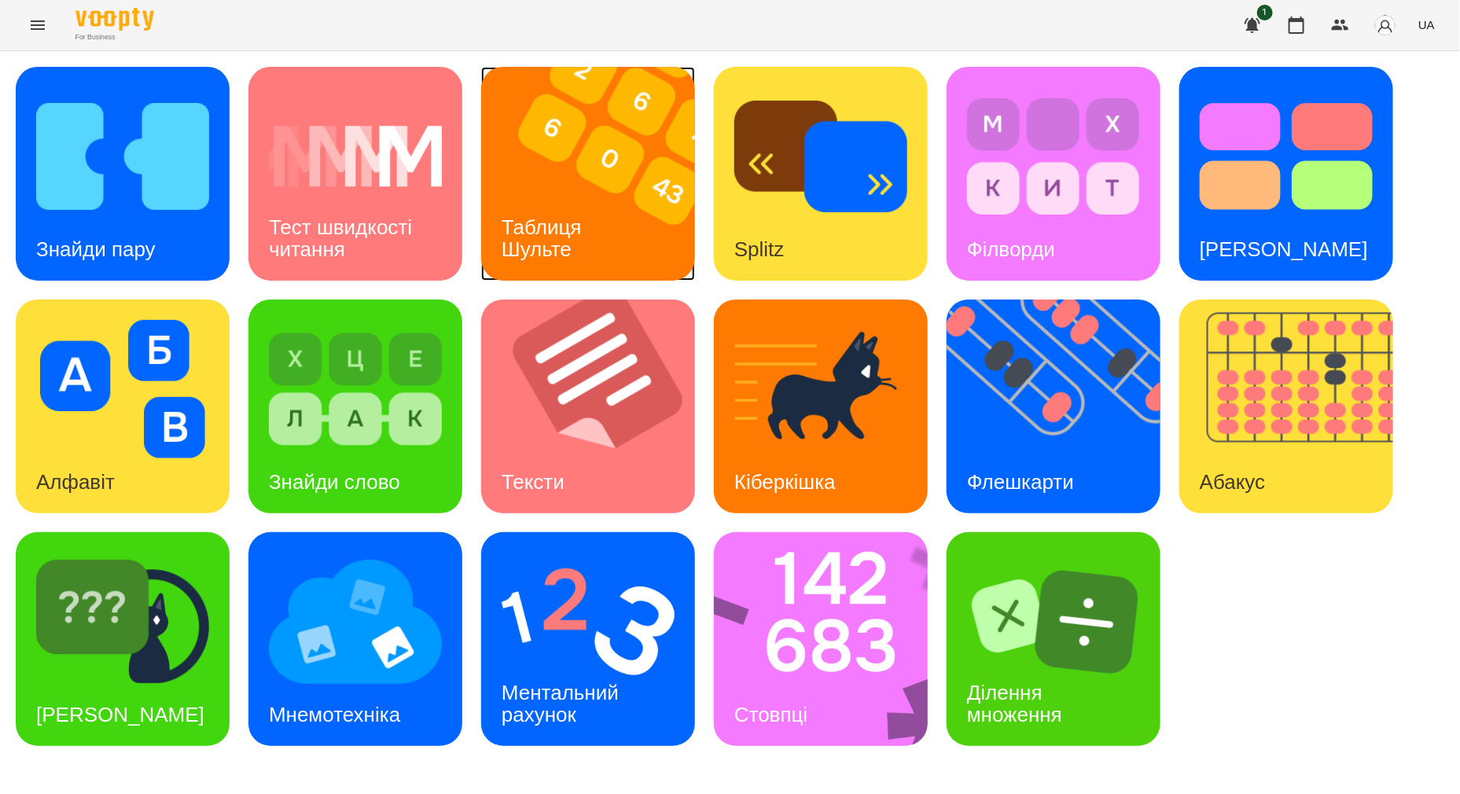
click at [594, 248] on div "Таблиця Шульте" at bounding box center [544, 239] width 127 height 84
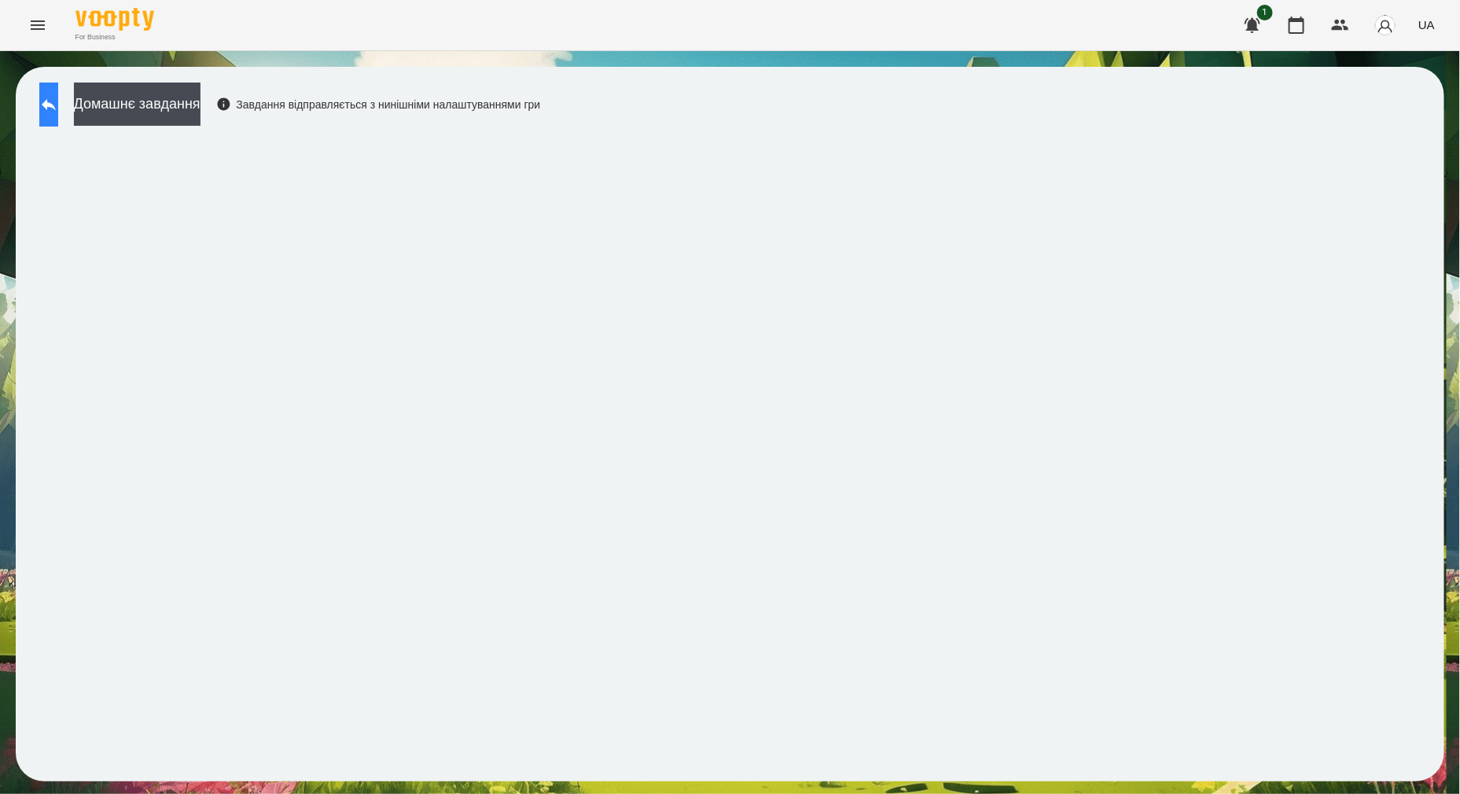
click at [56, 102] on icon at bounding box center [49, 105] width 14 height 12
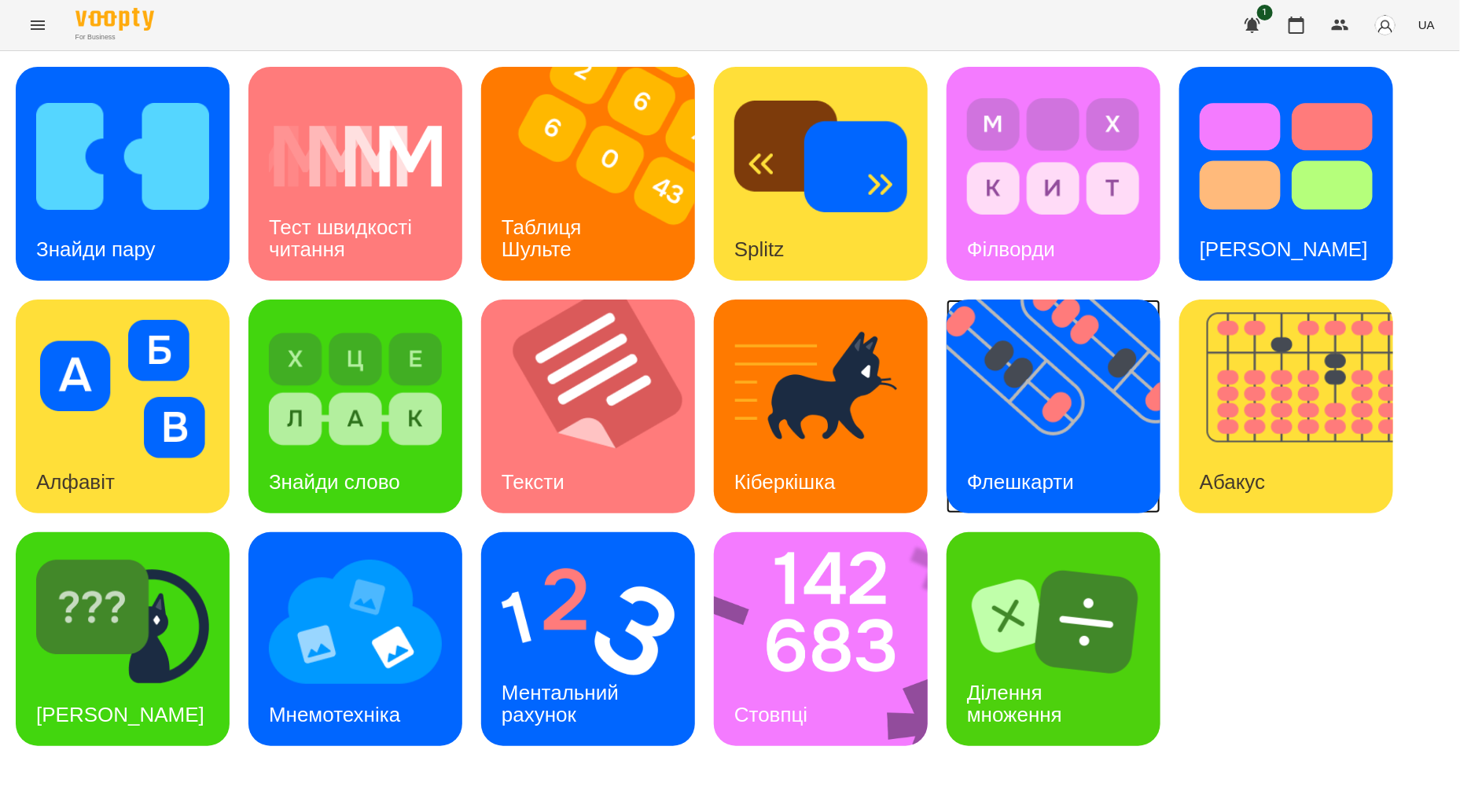
click at [1028, 421] on img at bounding box center [1064, 407] width 234 height 214
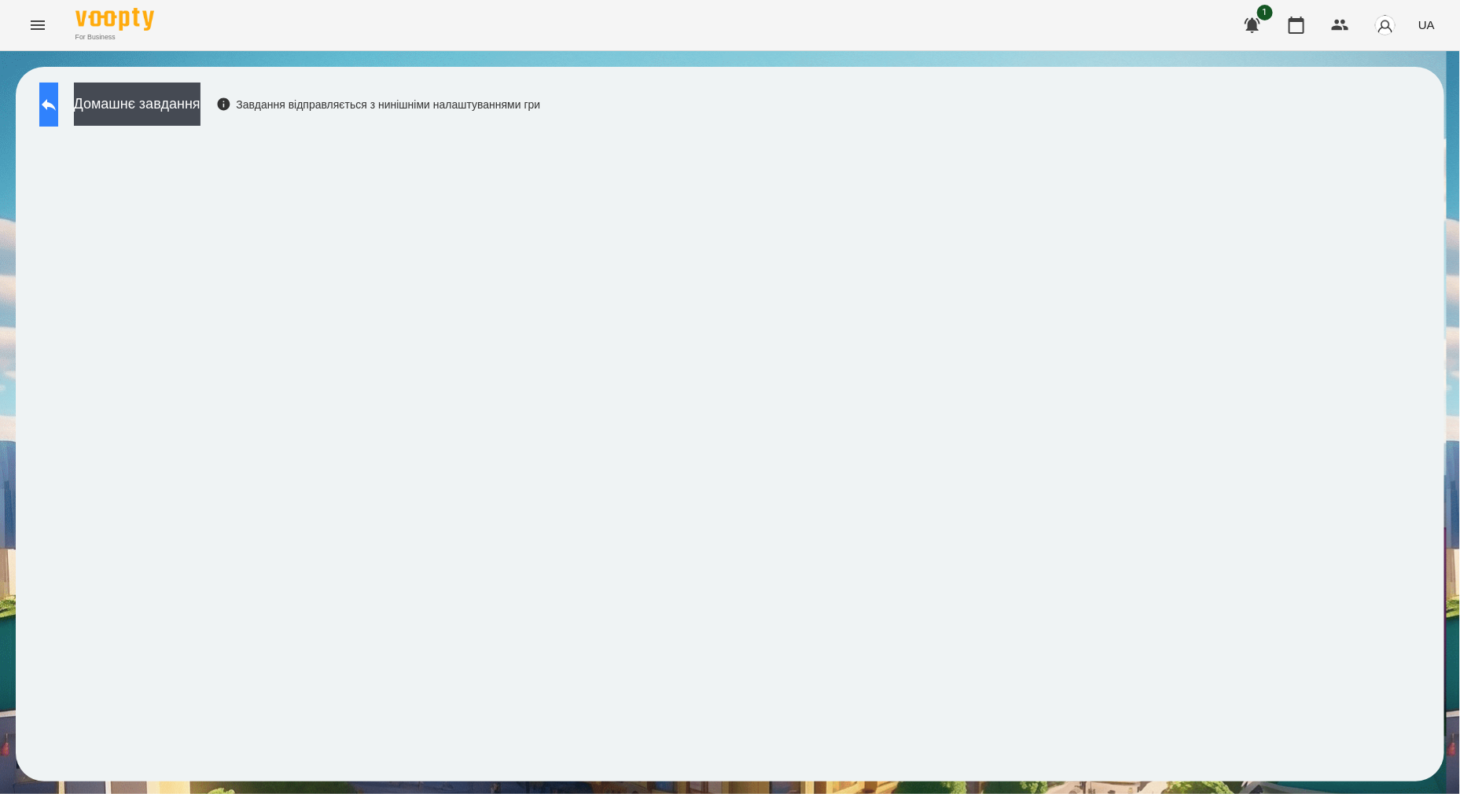
click at [42, 110] on button at bounding box center [48, 105] width 19 height 44
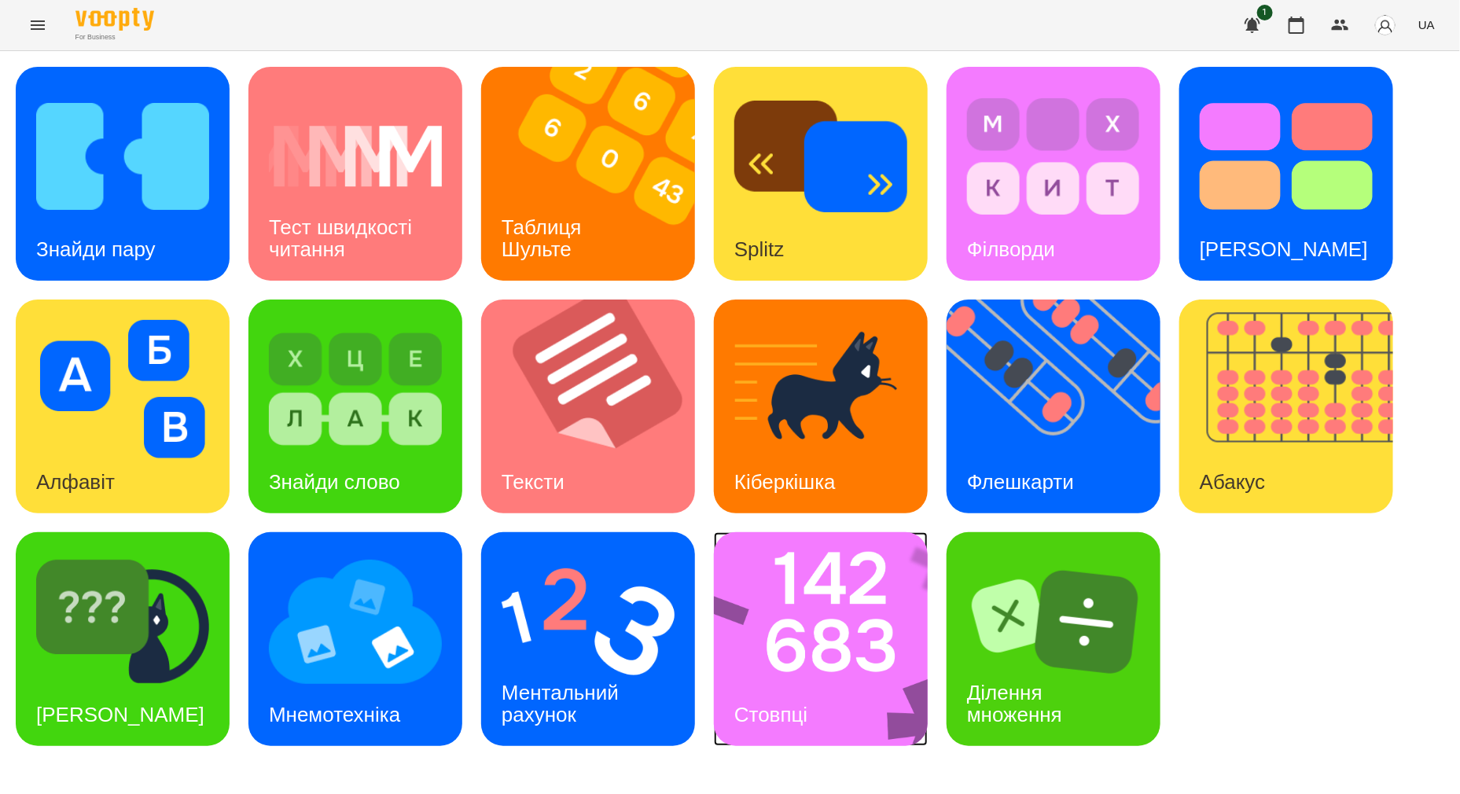
click at [819, 601] on img at bounding box center [831, 639] width 234 height 214
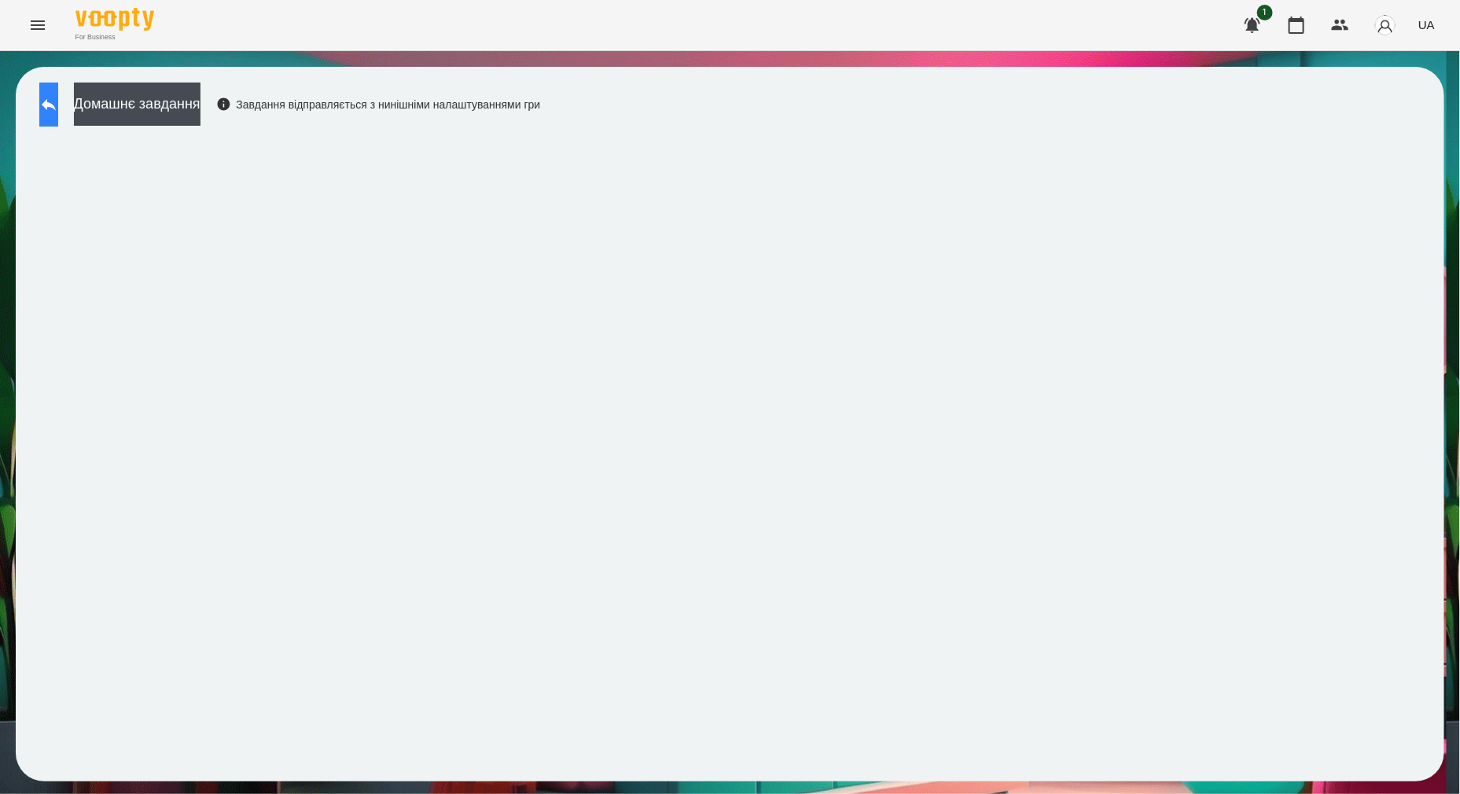
click at [58, 100] on button at bounding box center [48, 105] width 19 height 44
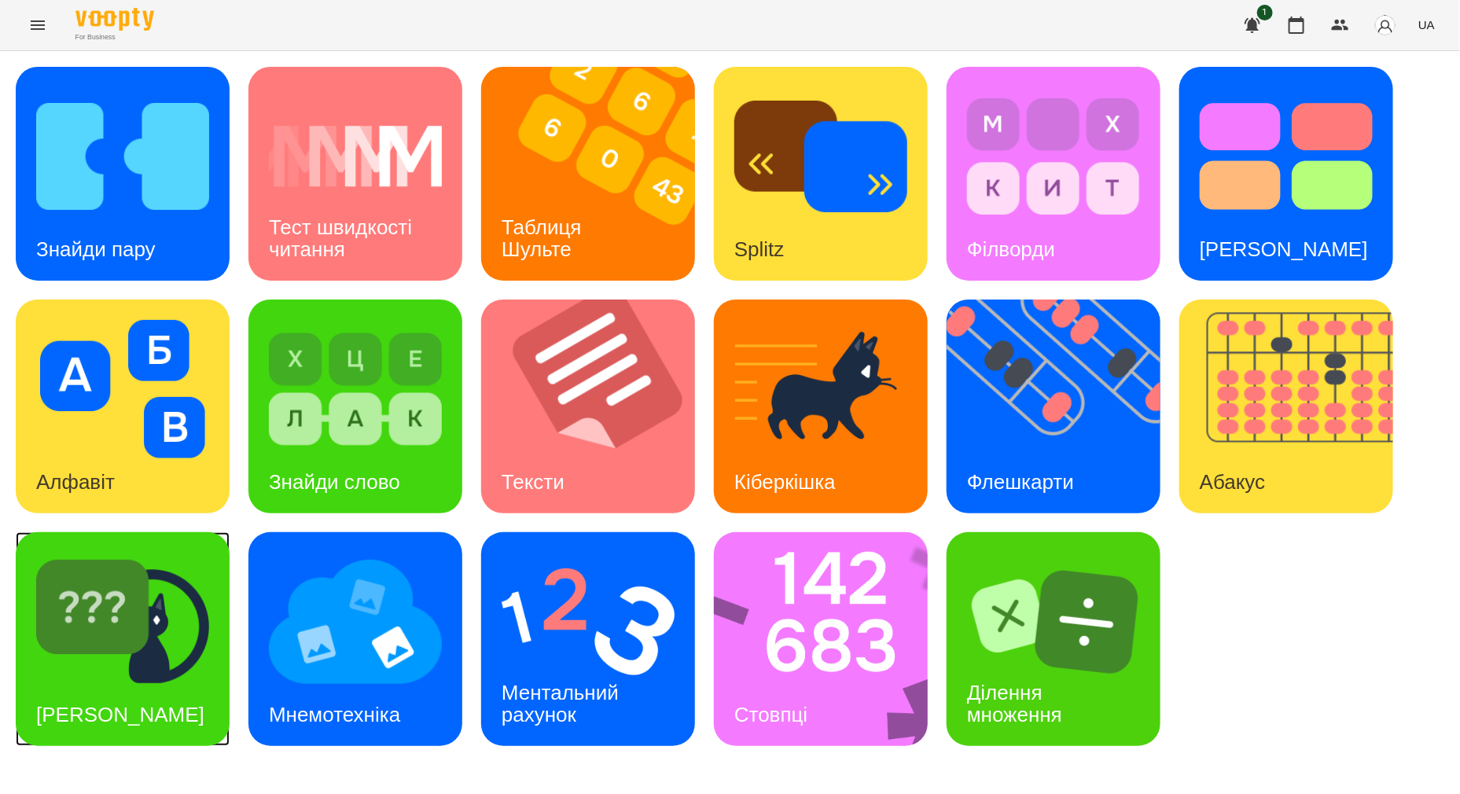
click at [200, 673] on img at bounding box center [122, 622] width 173 height 138
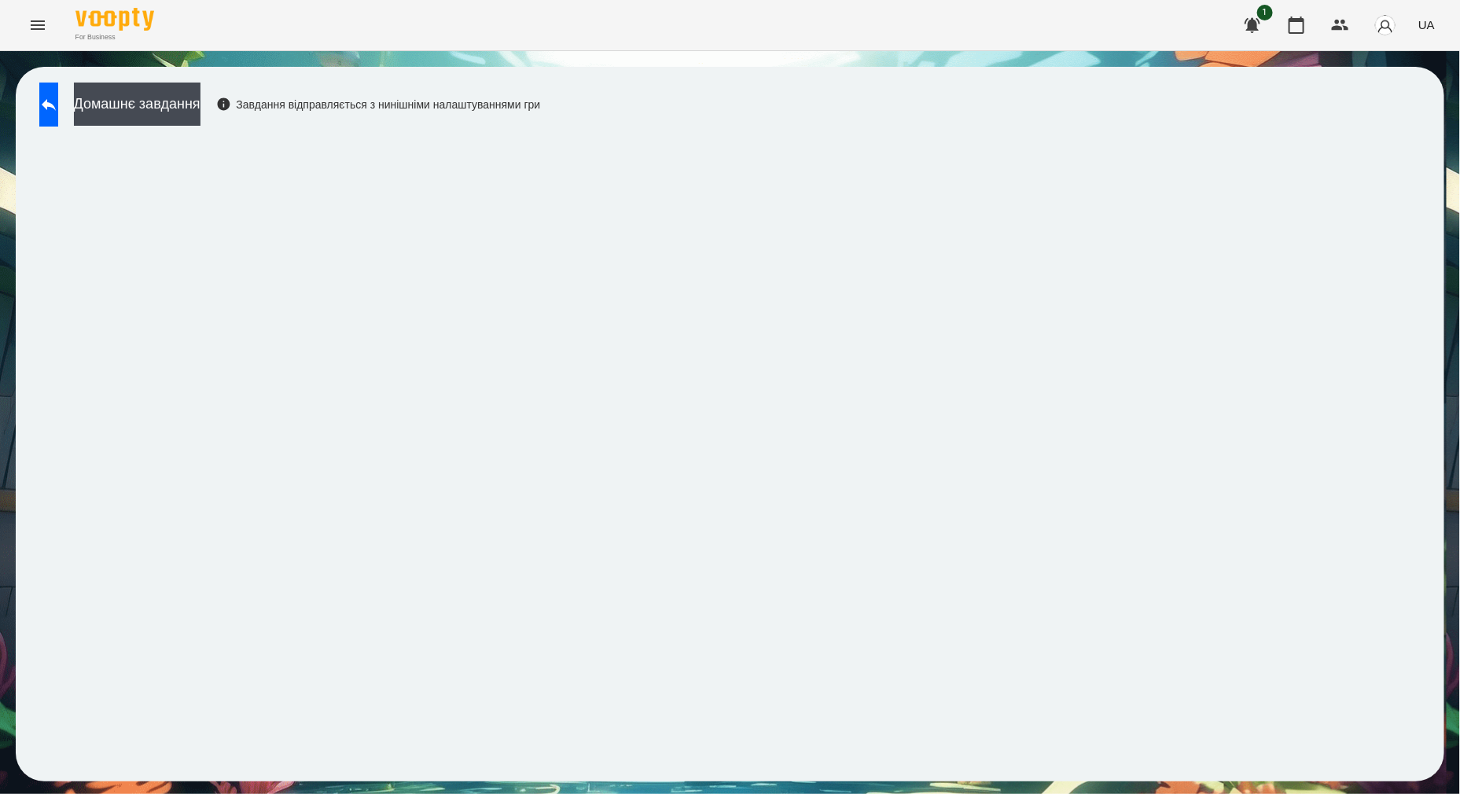
click at [882, 127] on div "Домашнє завдання Завдання відправляється з нинішніми налаштуваннями гри" at bounding box center [730, 424] width 1429 height 715
click at [905, 114] on div "Домашнє завдання Завдання відправляється з нинішніми налаштуваннями гри" at bounding box center [730, 424] width 1429 height 715
click at [46, 98] on button at bounding box center [48, 105] width 19 height 44
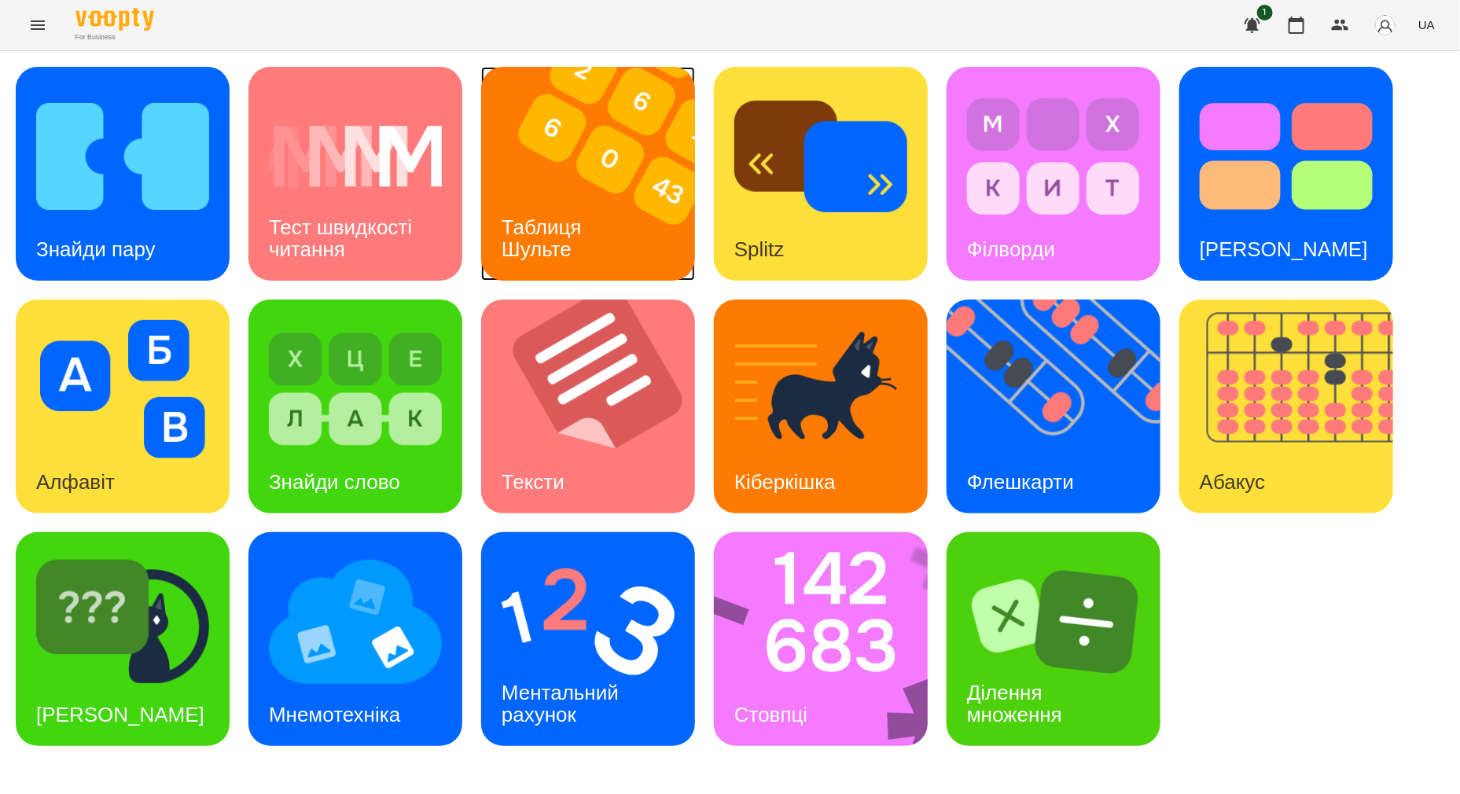
click at [565, 232] on h3 "Таблиця Шульте" at bounding box center [545, 237] width 86 height 45
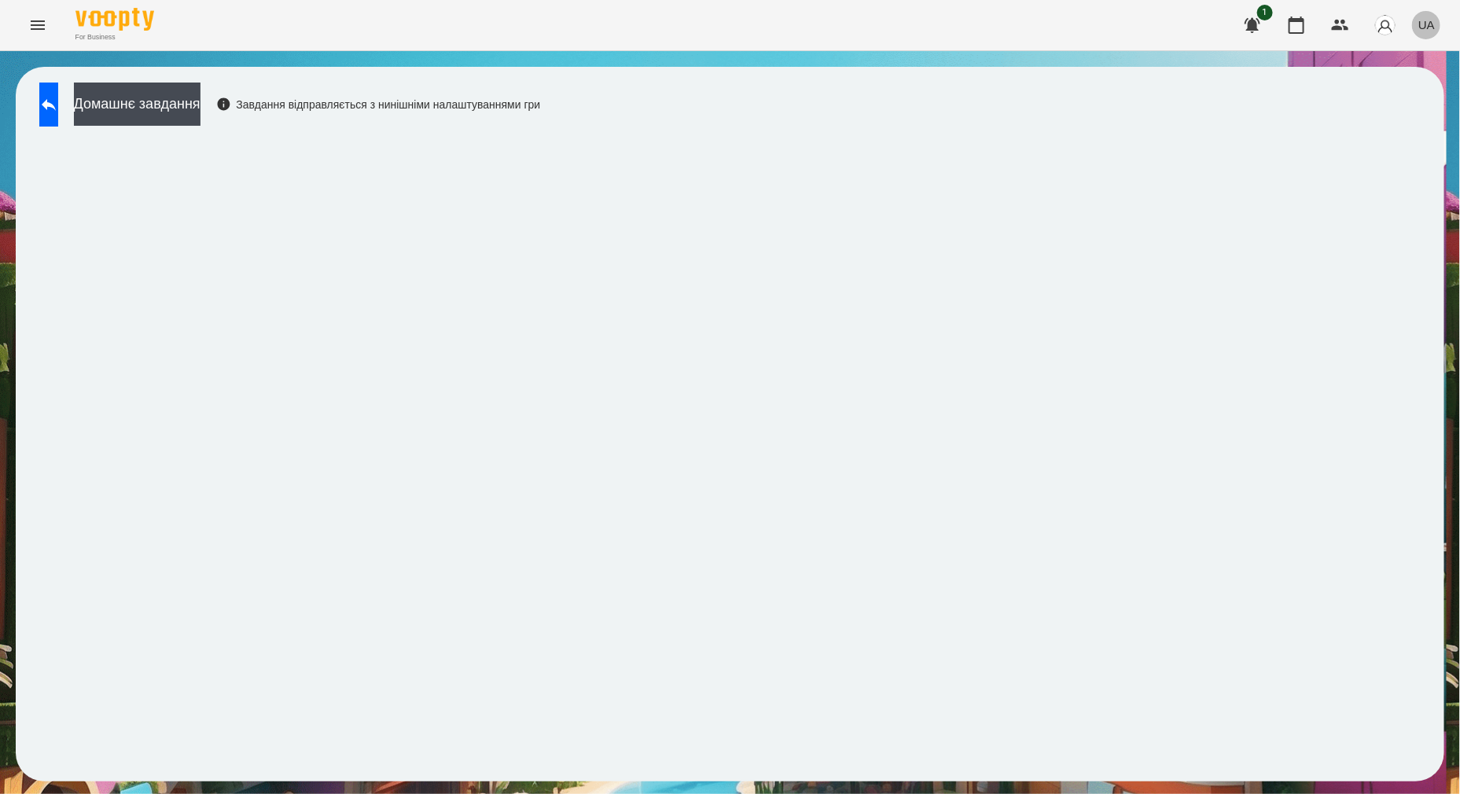
click at [1425, 25] on span "UA" at bounding box center [1426, 25] width 17 height 17
click at [1431, 131] on div "Русский" at bounding box center [1397, 117] width 80 height 28
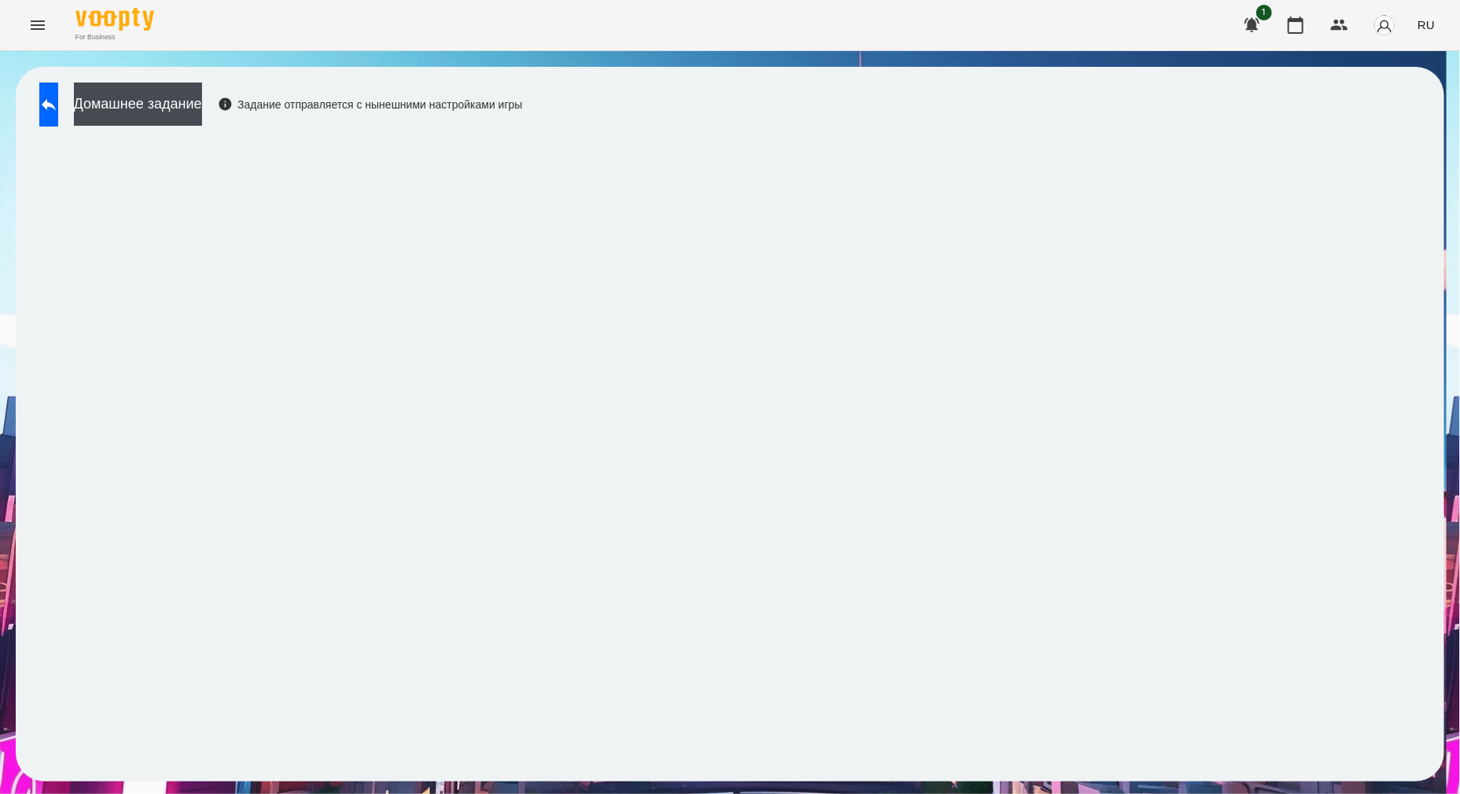
click at [719, 120] on div "Домашнее задание Задание отправляется с нынешними настройками игры" at bounding box center [730, 424] width 1429 height 715
click at [55, 110] on icon at bounding box center [48, 104] width 19 height 19
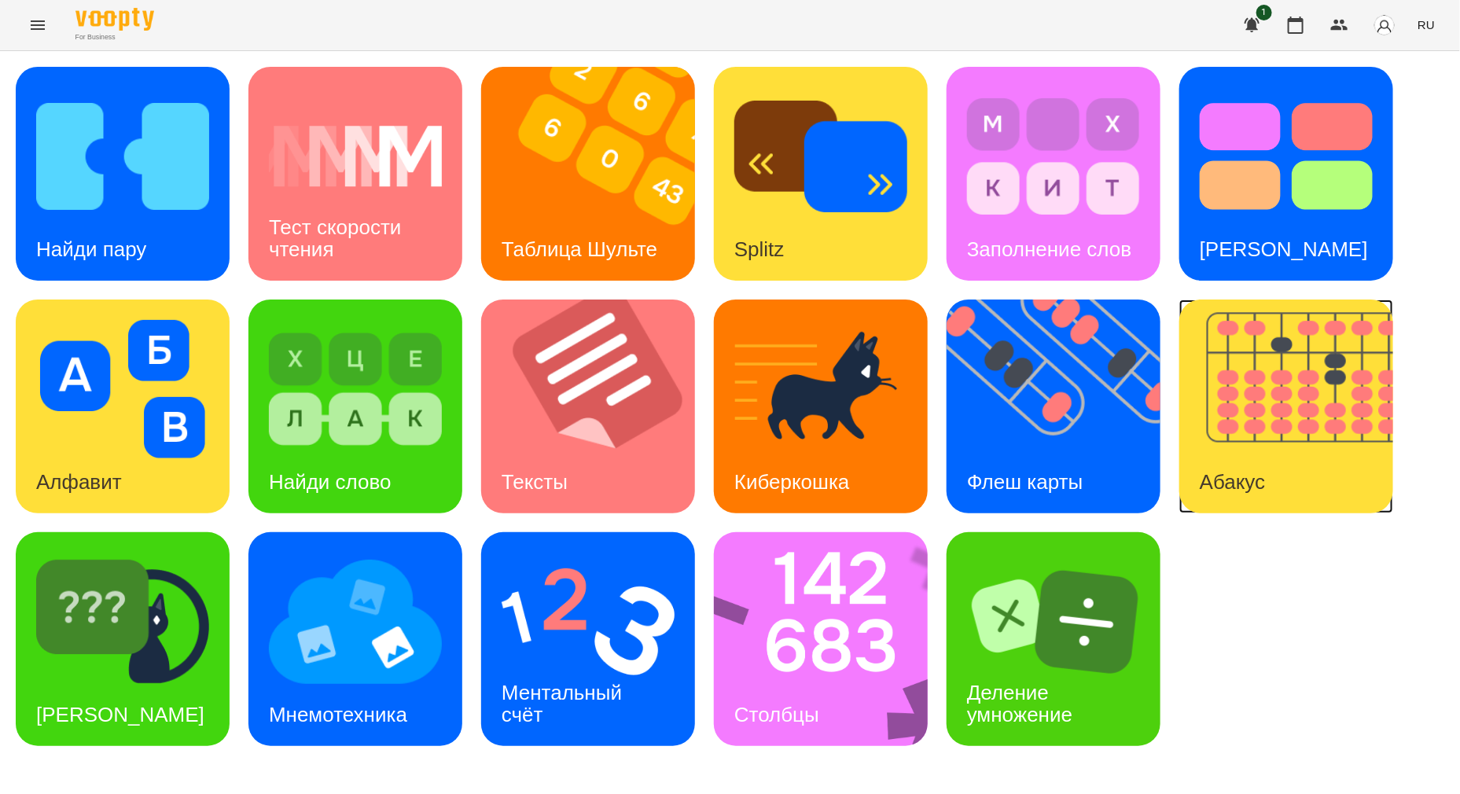
click at [1281, 428] on img at bounding box center [1296, 407] width 234 height 214
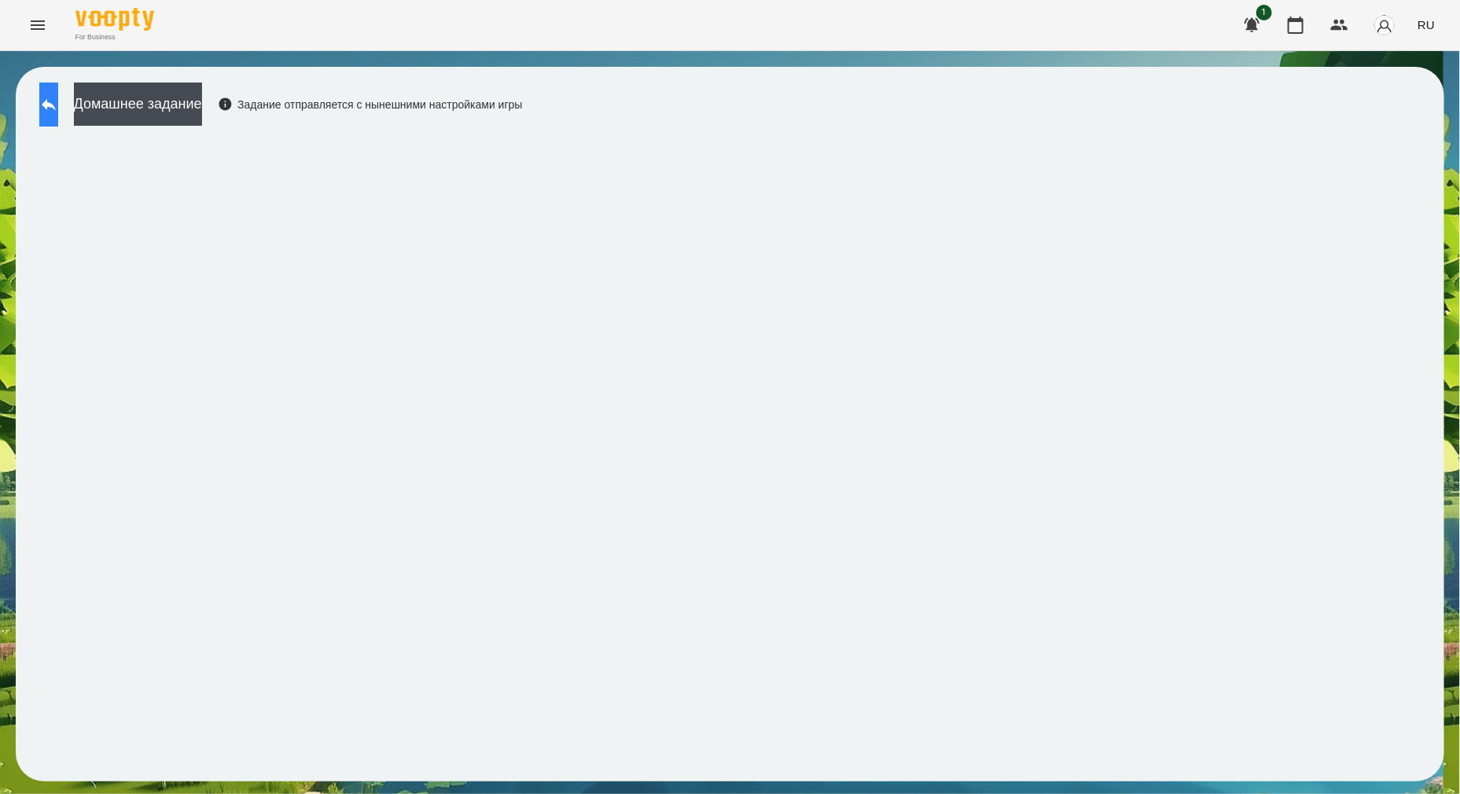
click at [58, 94] on button at bounding box center [48, 105] width 19 height 44
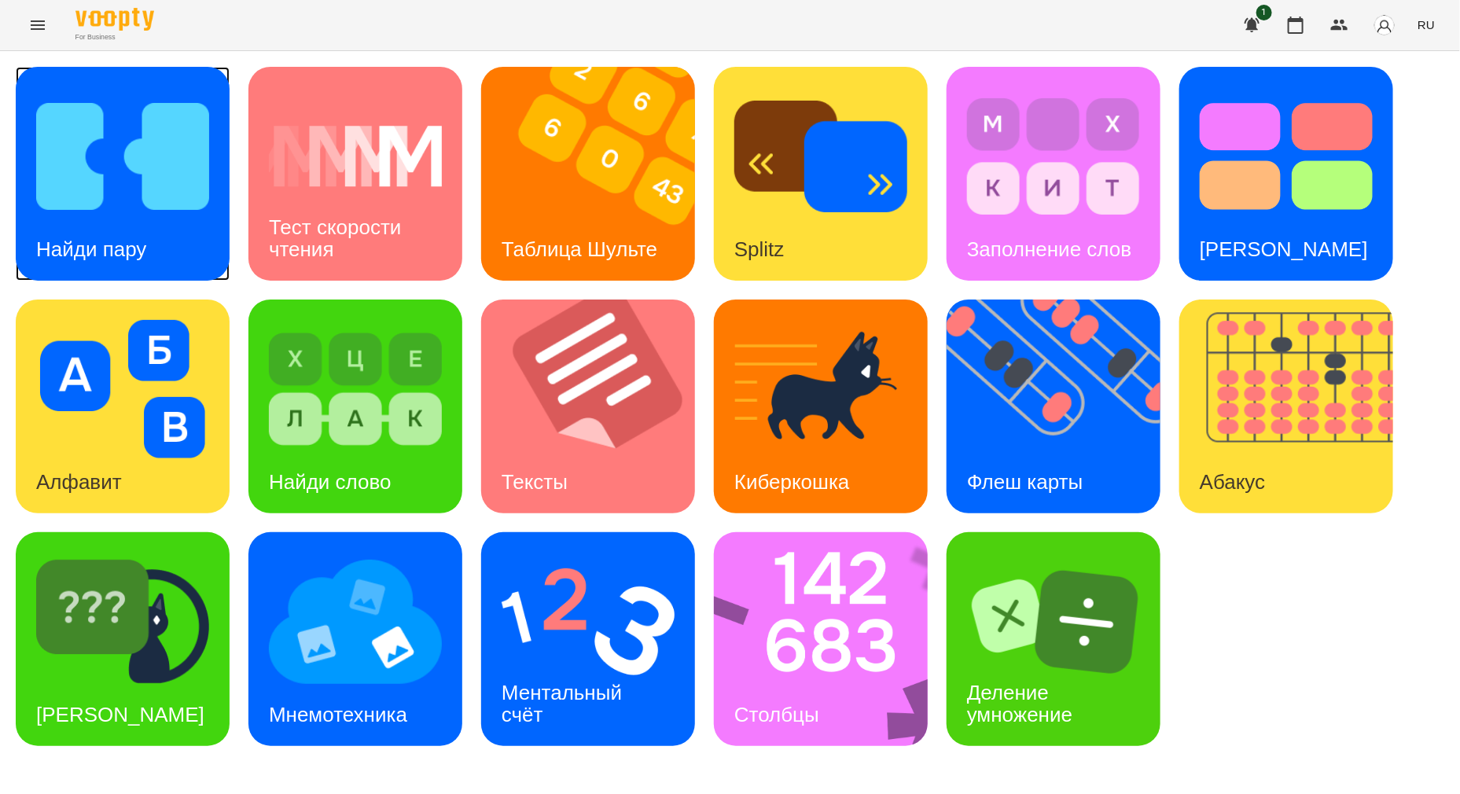
click at [151, 216] on img at bounding box center [122, 156] width 173 height 138
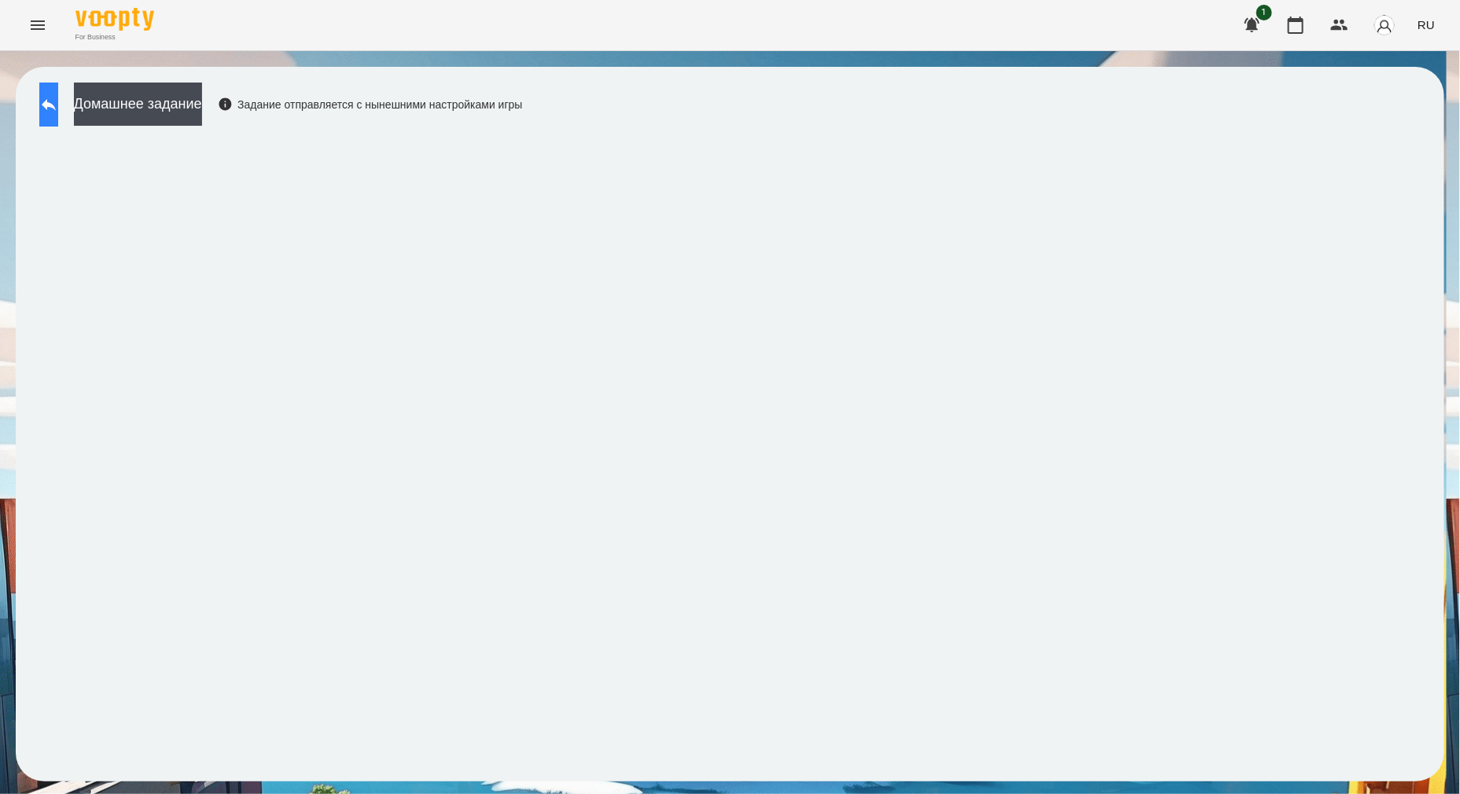
click at [58, 105] on button at bounding box center [48, 105] width 19 height 44
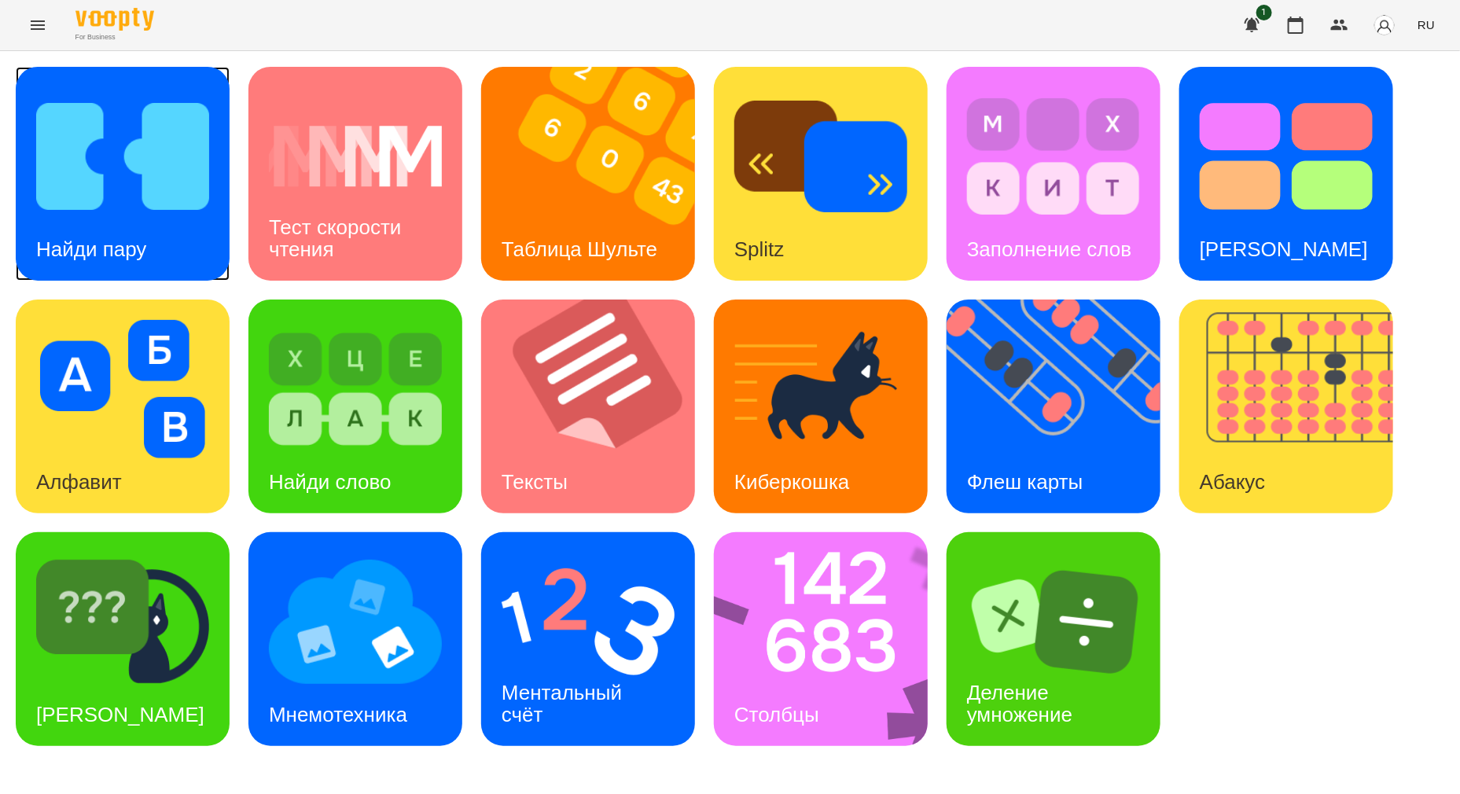
click at [123, 229] on div "Найди пару" at bounding box center [91, 250] width 151 height 62
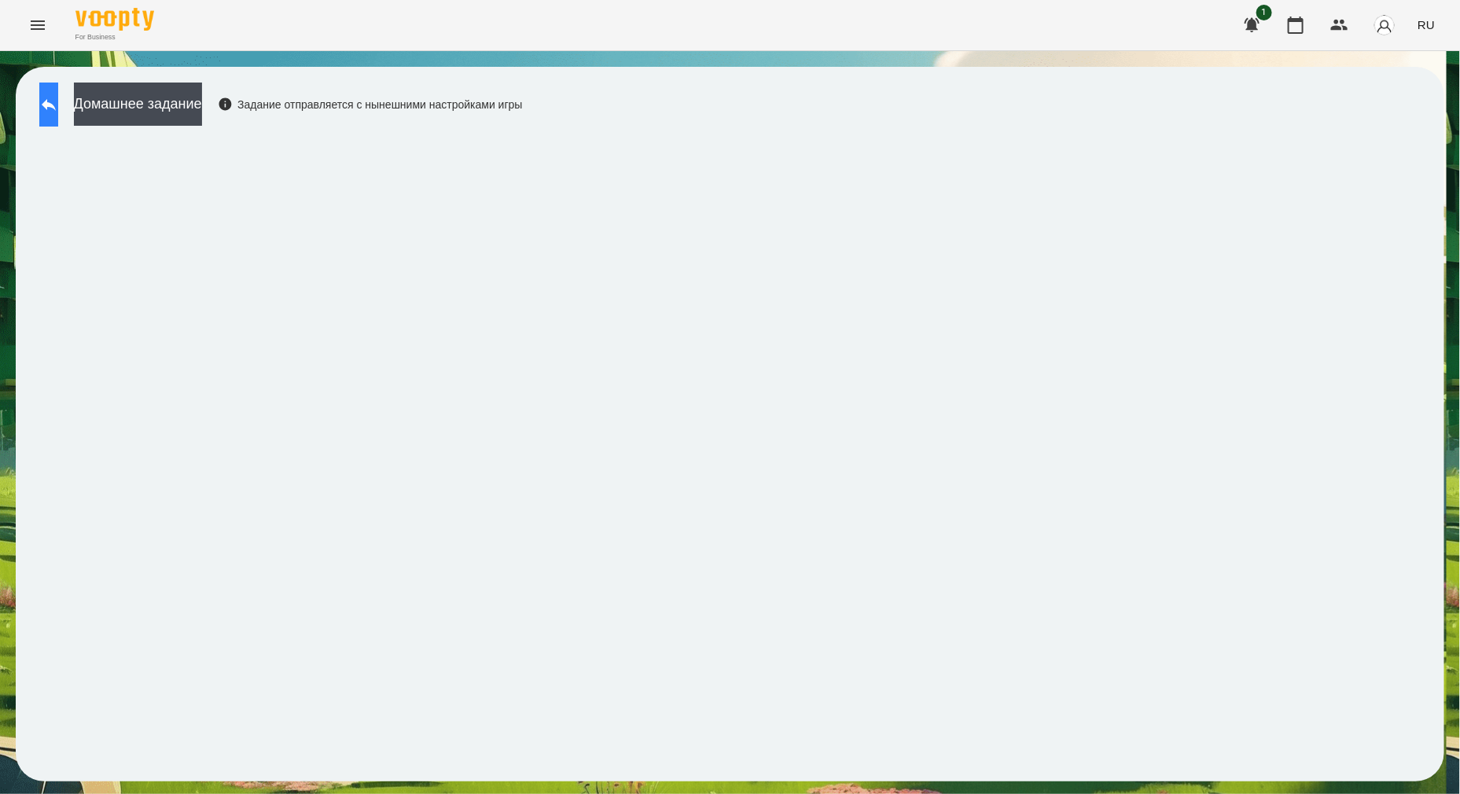
click at [58, 110] on button at bounding box center [48, 105] width 19 height 44
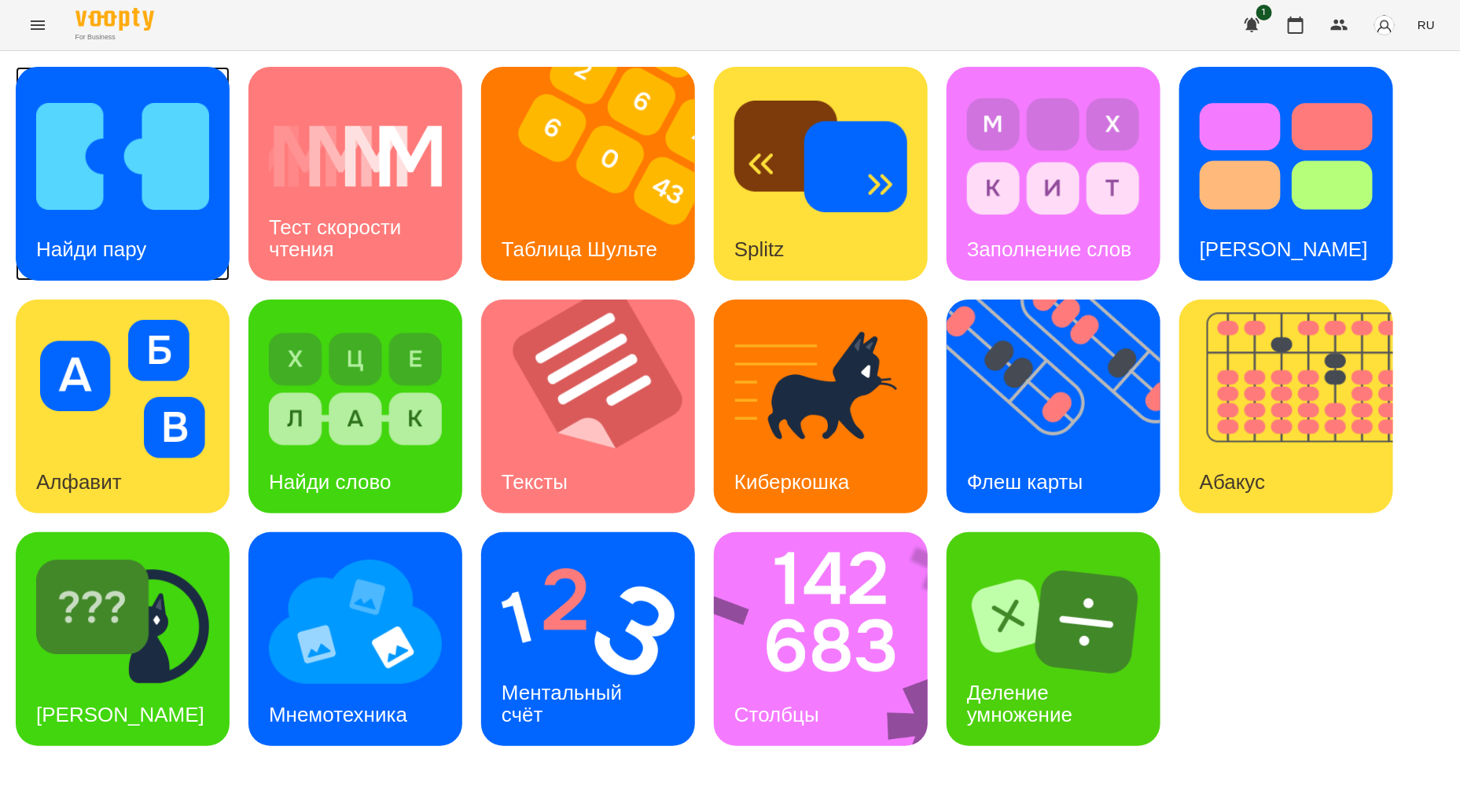
click at [164, 241] on div "Найди пару" at bounding box center [91, 250] width 151 height 62
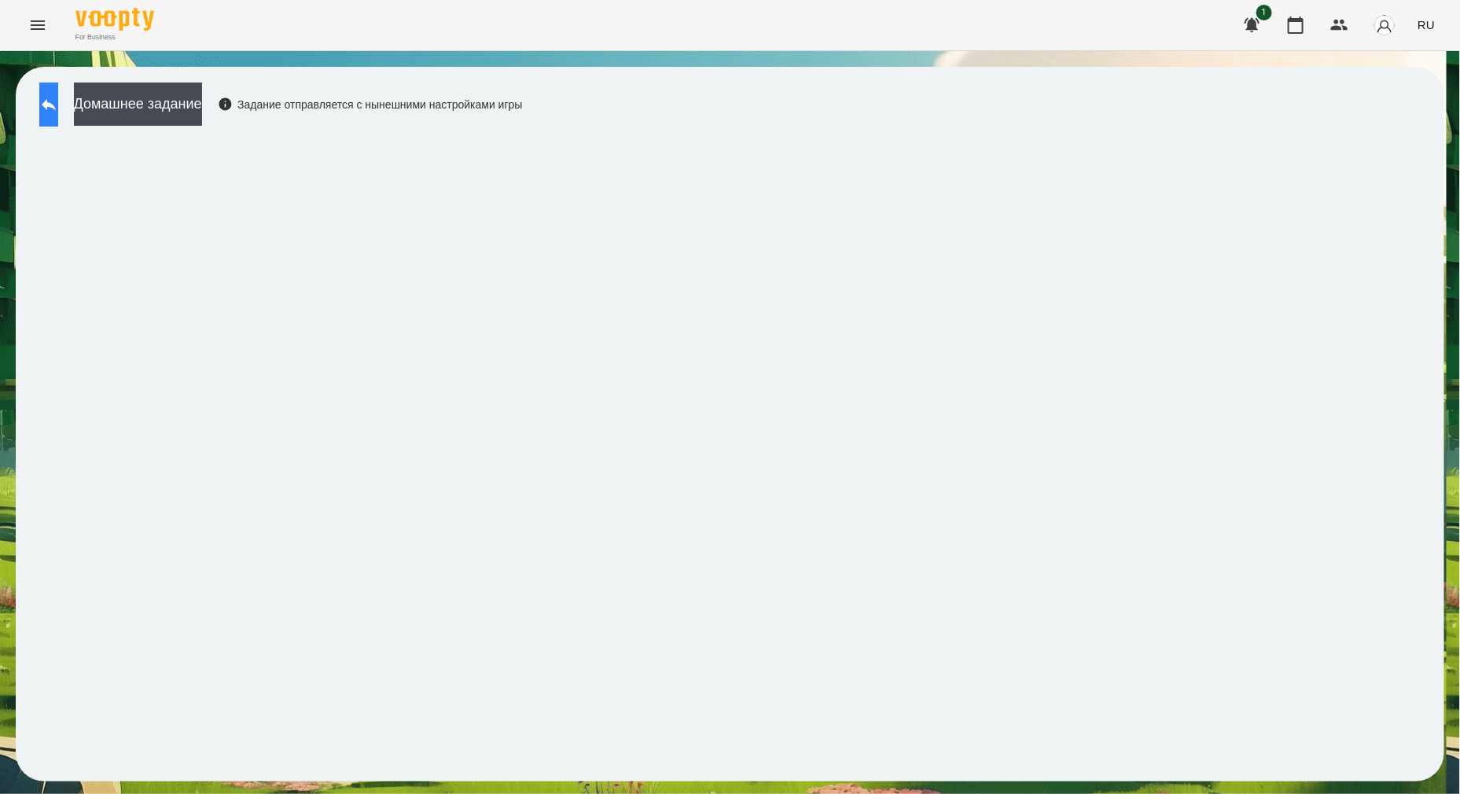
click at [53, 109] on button at bounding box center [48, 105] width 19 height 44
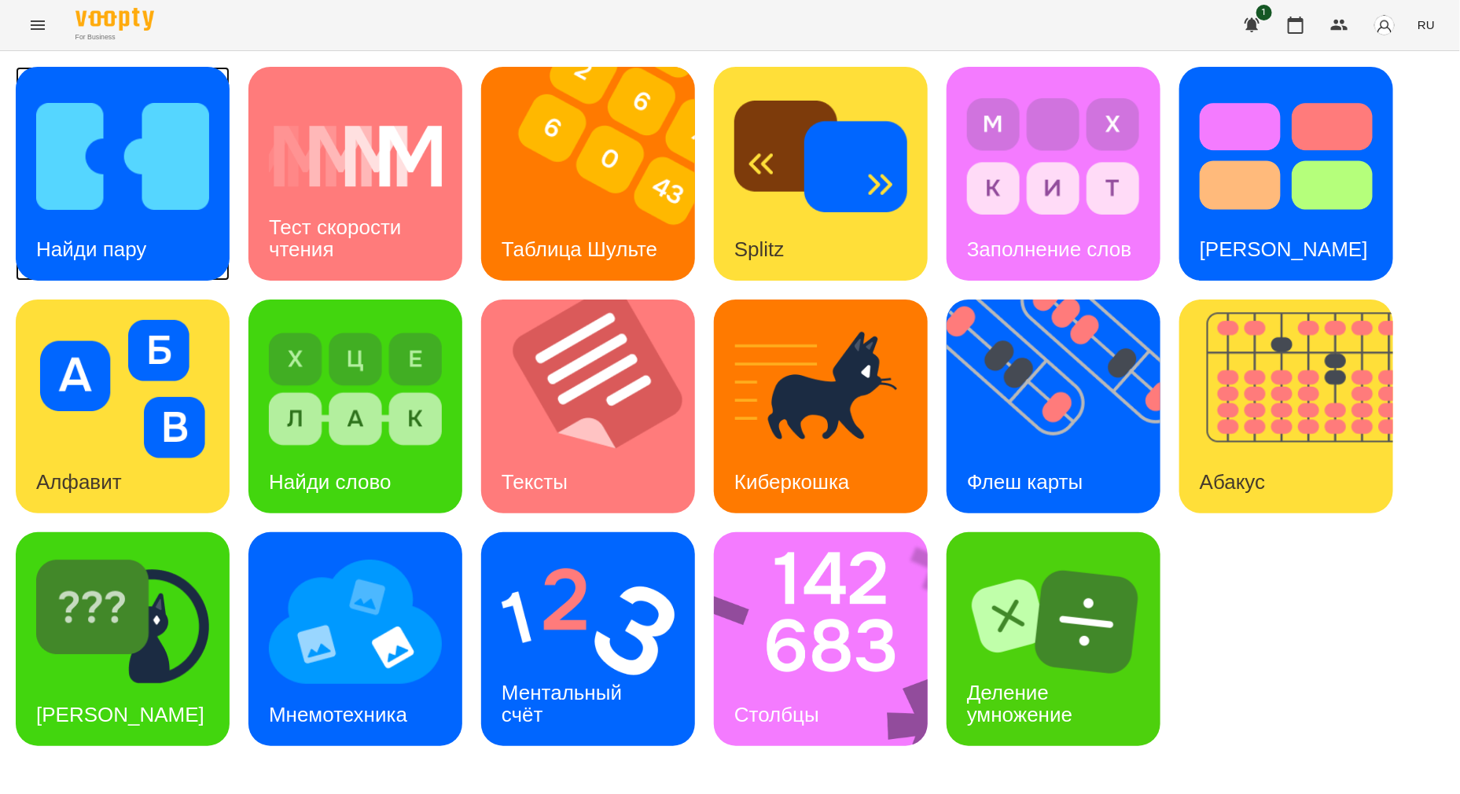
click at [153, 183] on img at bounding box center [122, 156] width 173 height 138
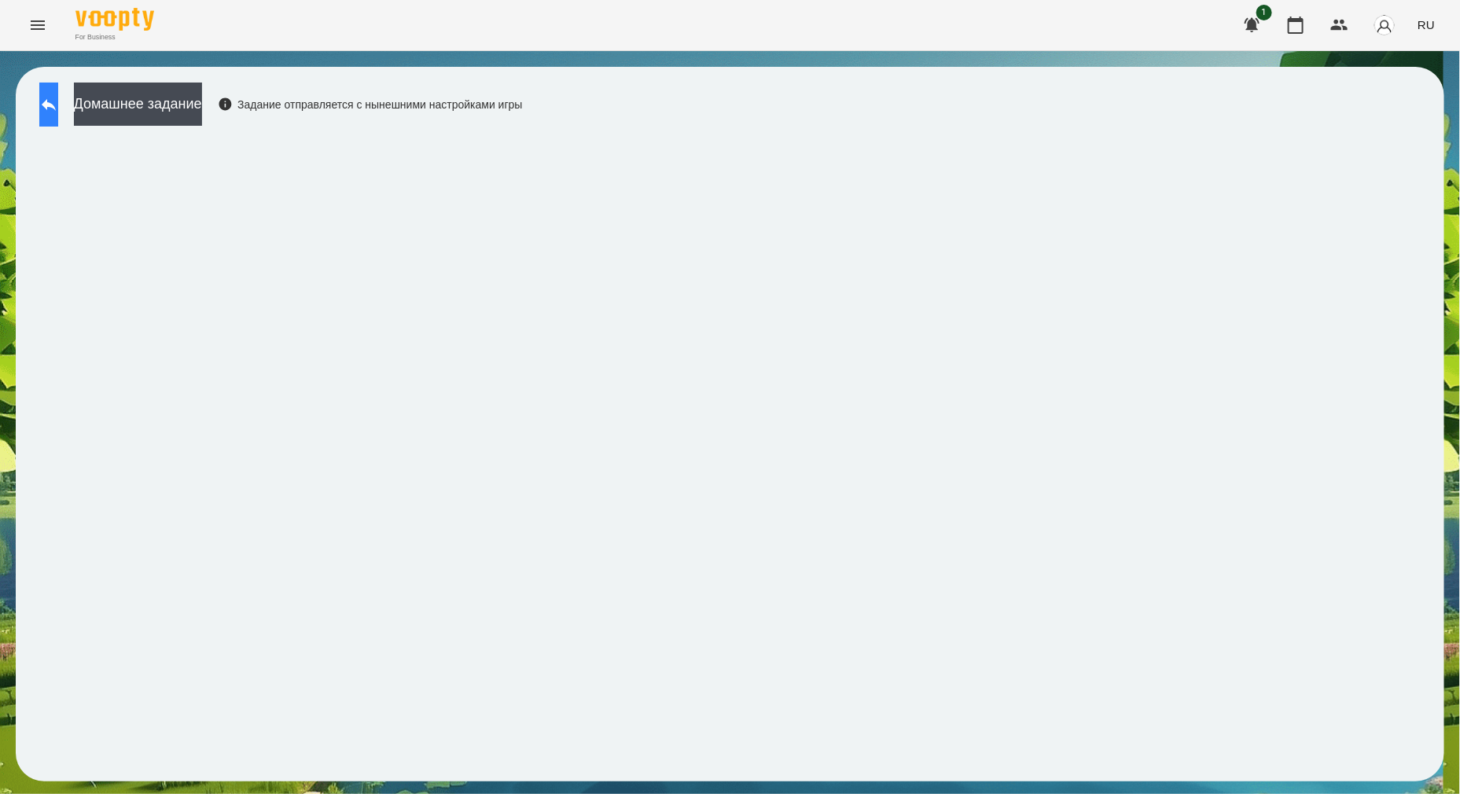
click at [55, 98] on icon at bounding box center [48, 104] width 19 height 19
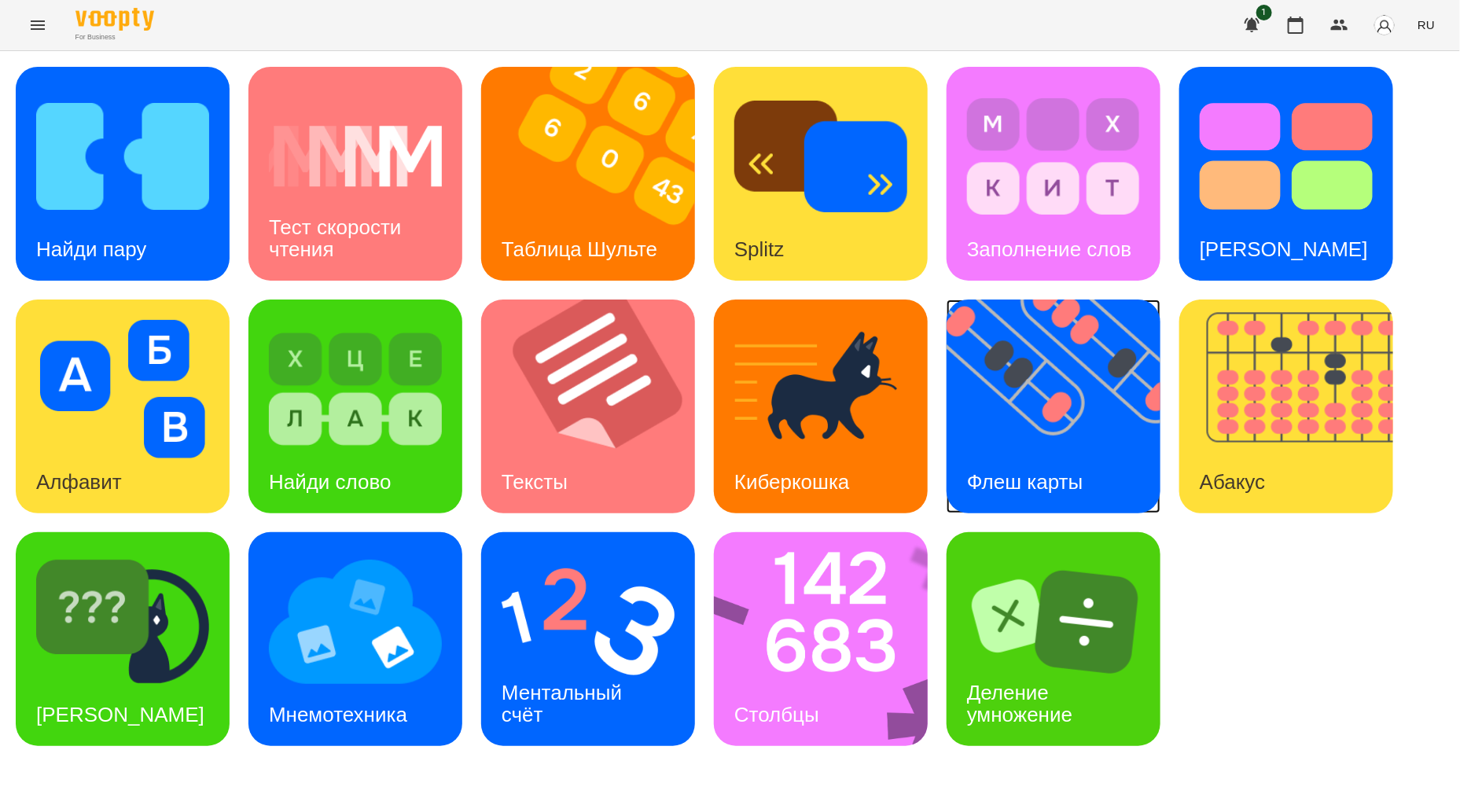
click at [1029, 476] on h3 "Флеш карты" at bounding box center [1025, 482] width 116 height 24
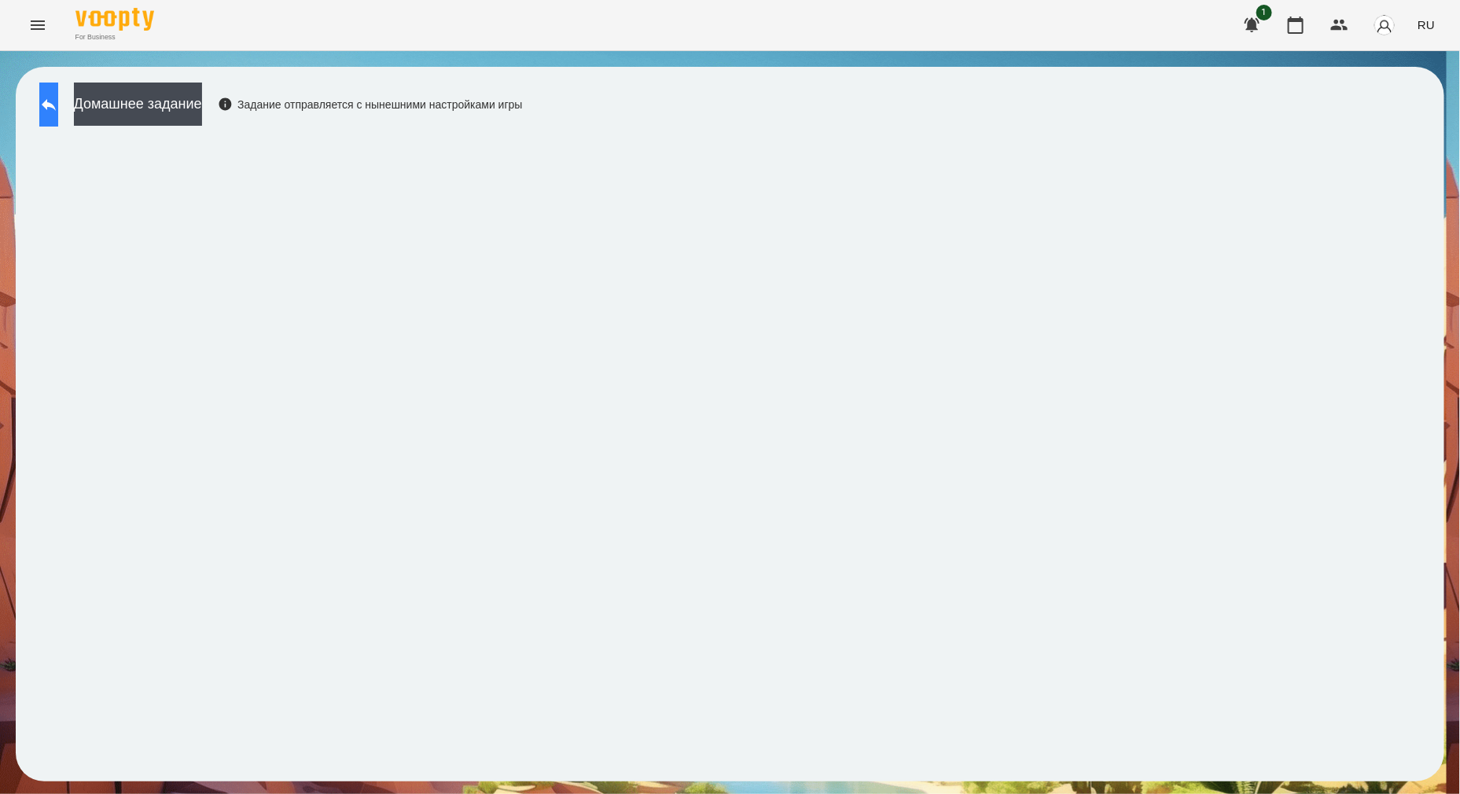
click at [58, 111] on button at bounding box center [48, 105] width 19 height 44
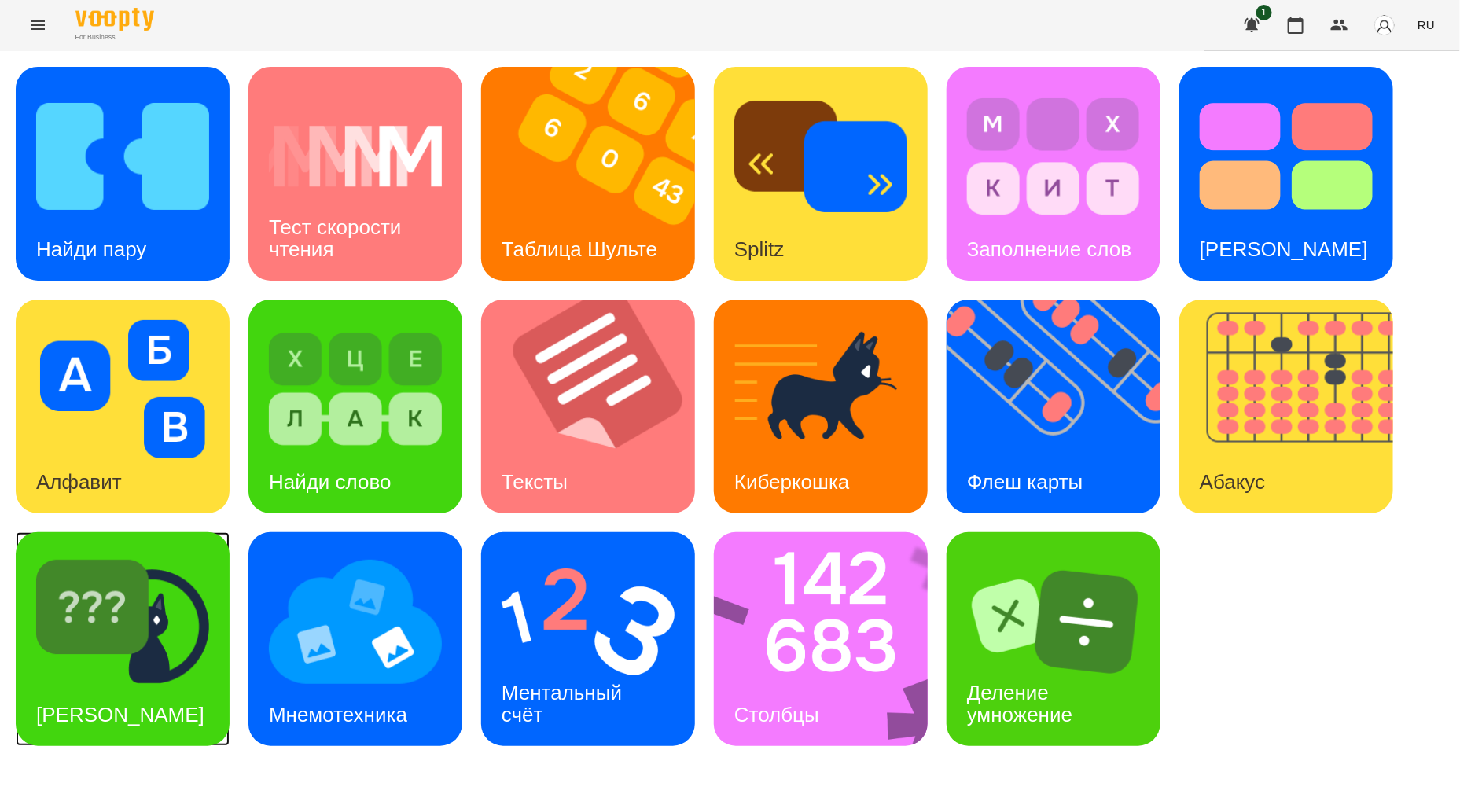
click at [146, 684] on div "Найди Киберкошку" at bounding box center [120, 715] width 209 height 62
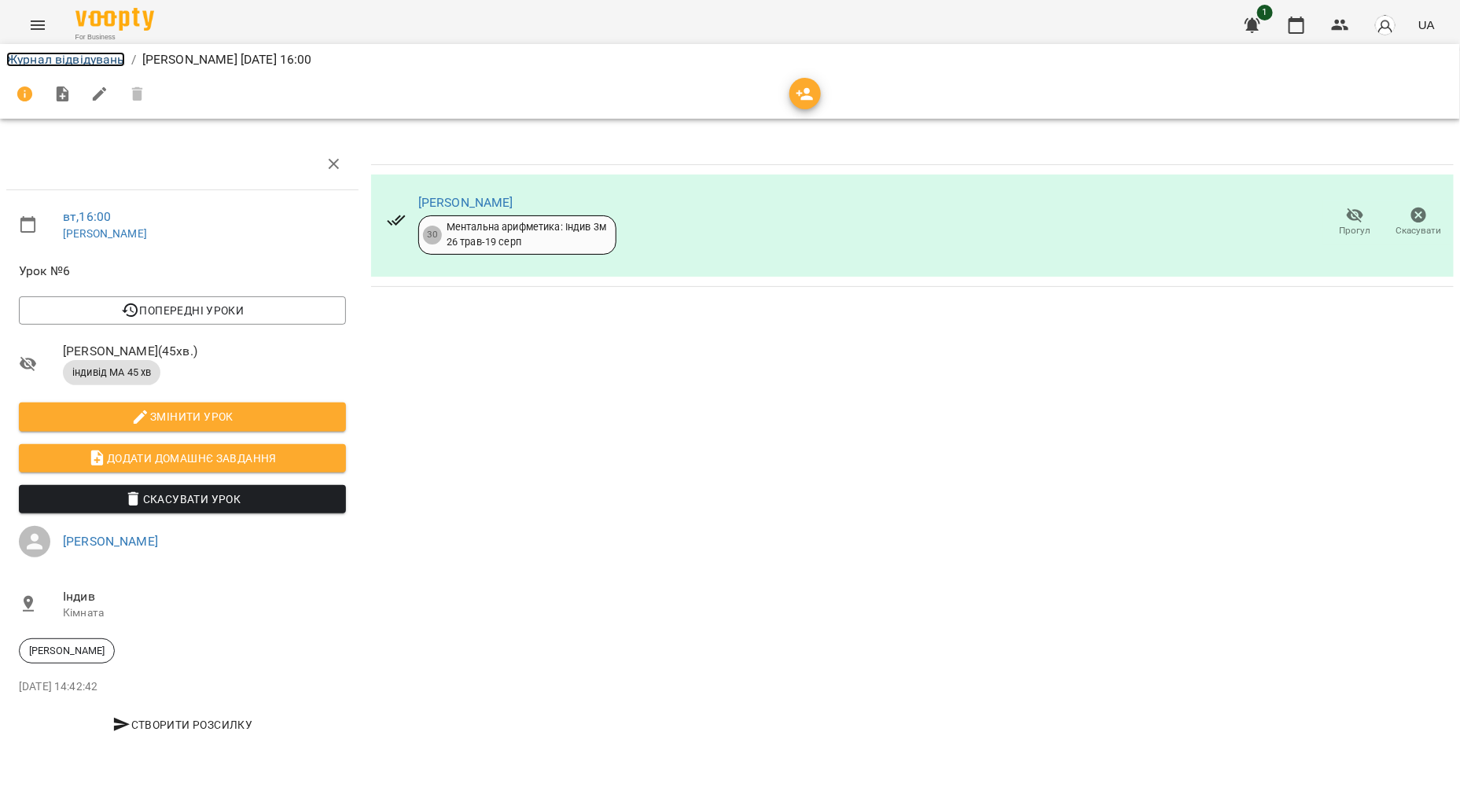
click at [45, 56] on link "Журнал відвідувань" at bounding box center [65, 59] width 119 height 15
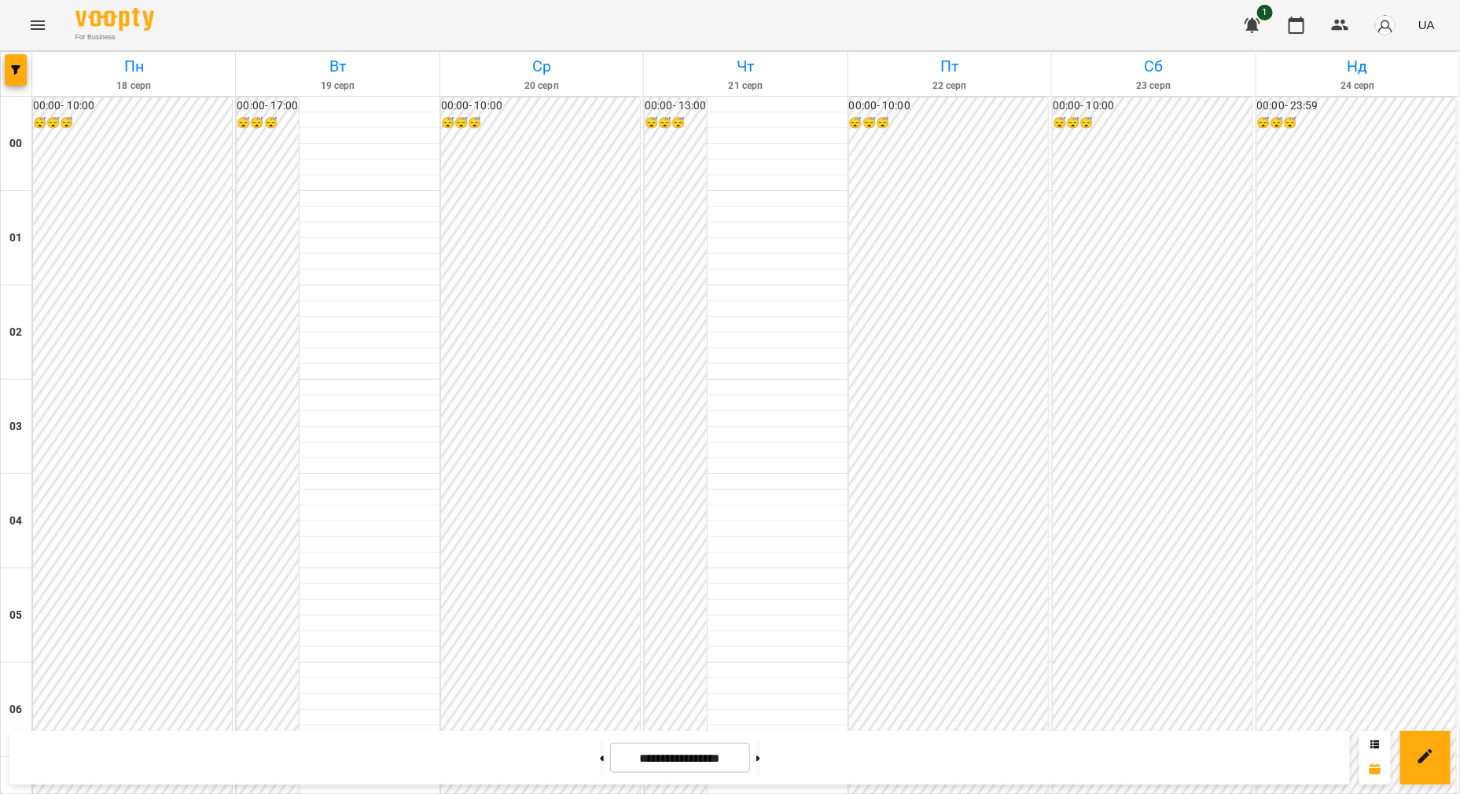
scroll to position [1572, 0]
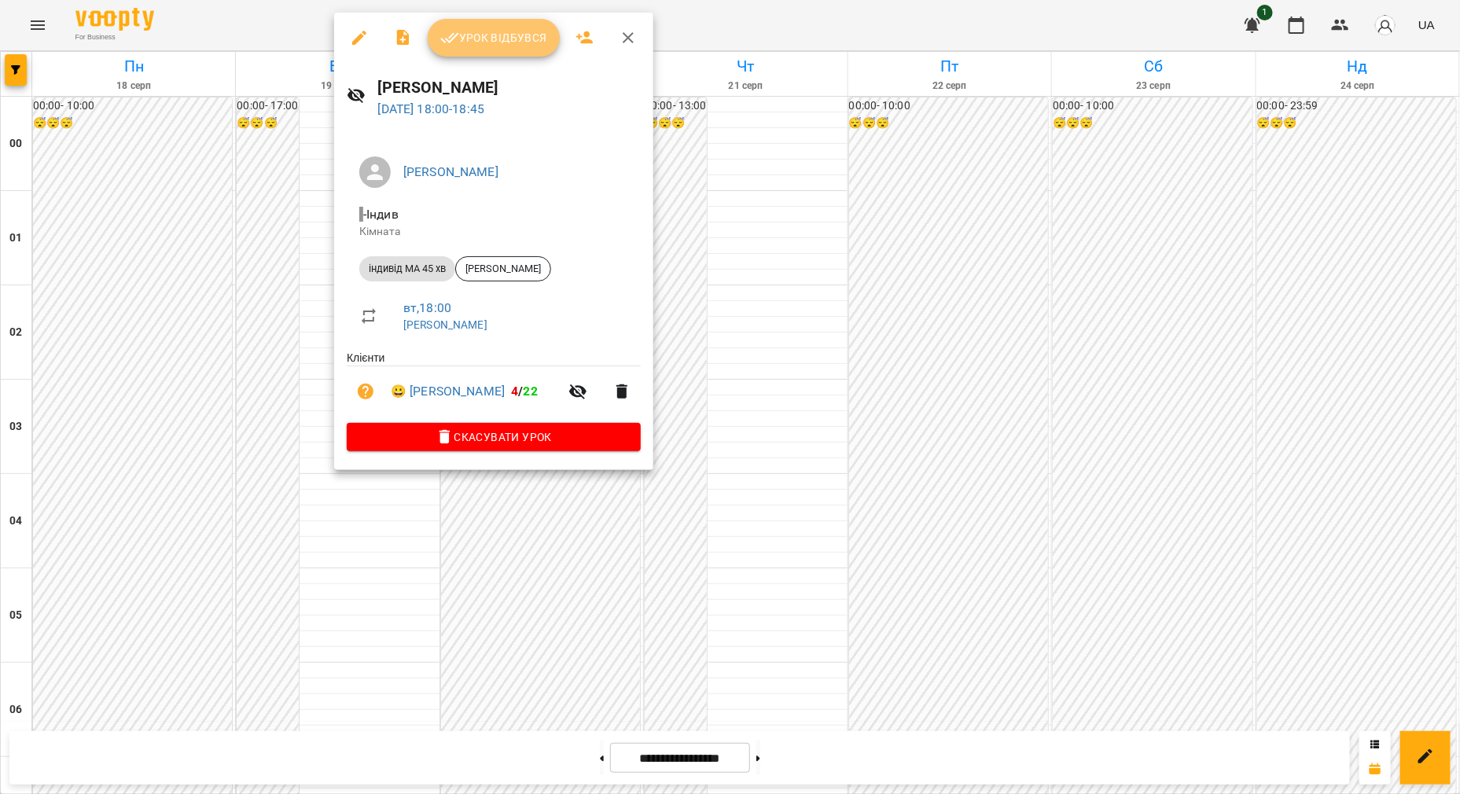
click at [505, 46] on span "Урок відбувся" at bounding box center [493, 37] width 107 height 19
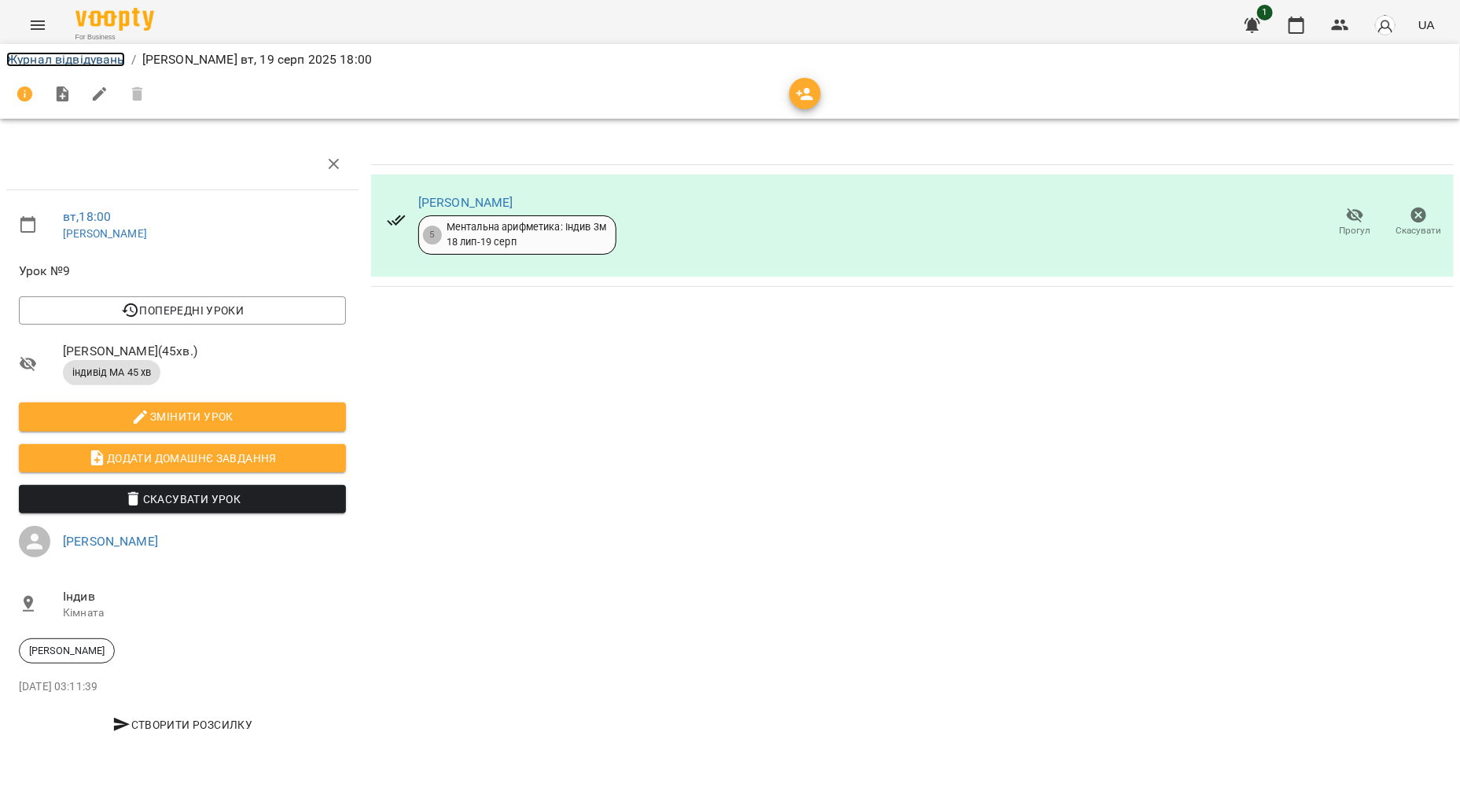
click at [79, 57] on link "Журнал відвідувань" at bounding box center [65, 59] width 119 height 15
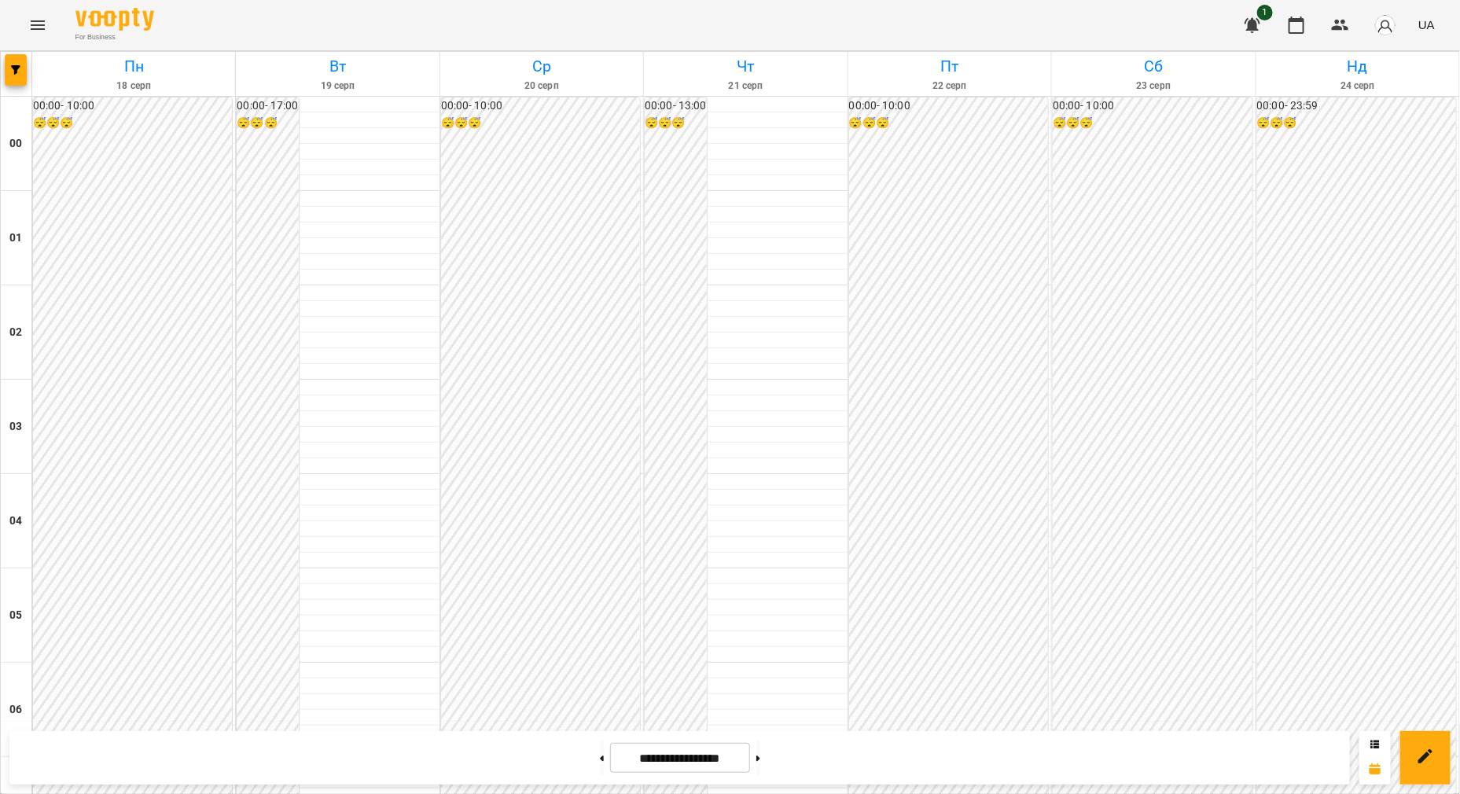
scroll to position [1572, 0]
